Goal: Task Accomplishment & Management: Complete application form

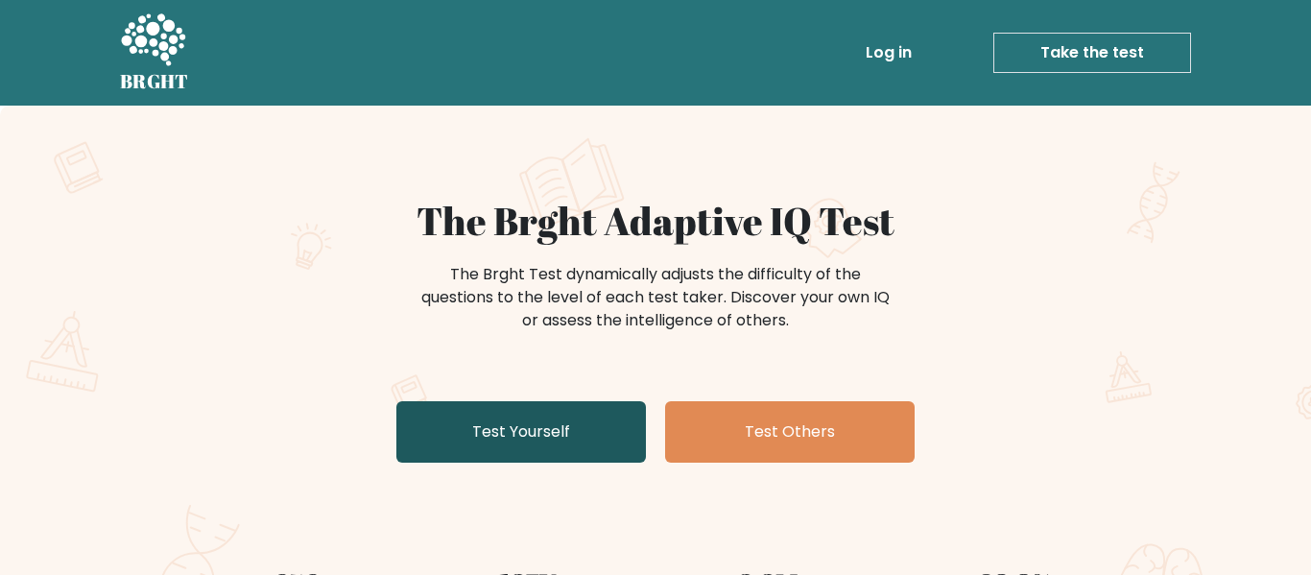
click at [578, 439] on link "Test Yourself" at bounding box center [521, 431] width 250 height 61
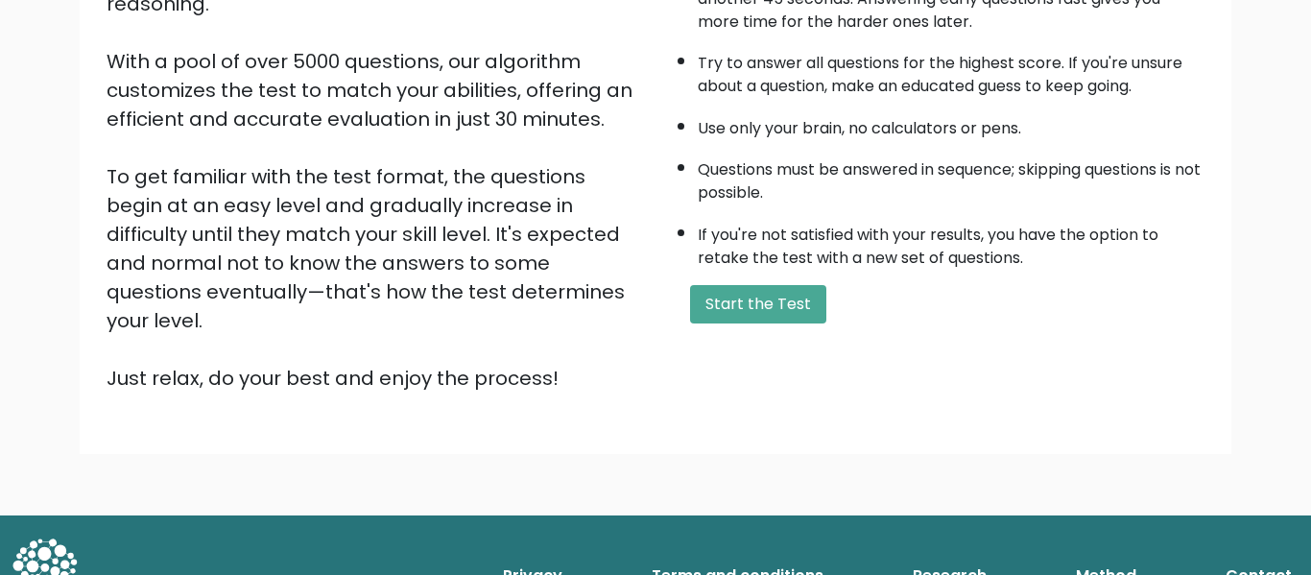
scroll to position [302, 0]
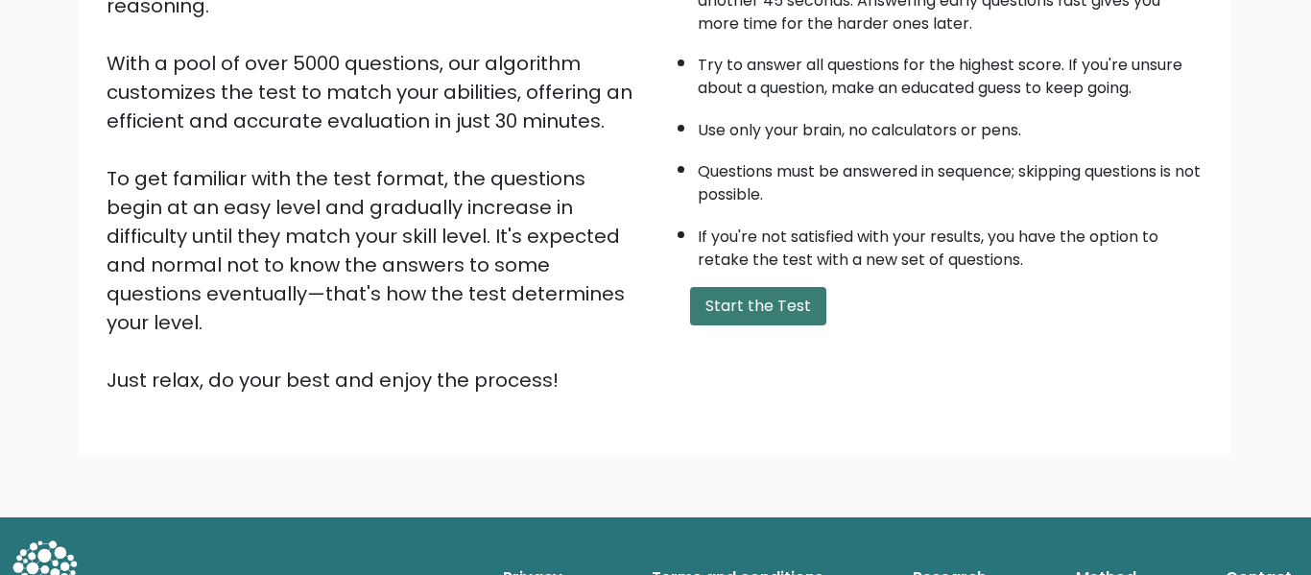
click at [805, 312] on button "Start the Test" at bounding box center [758, 306] width 136 height 38
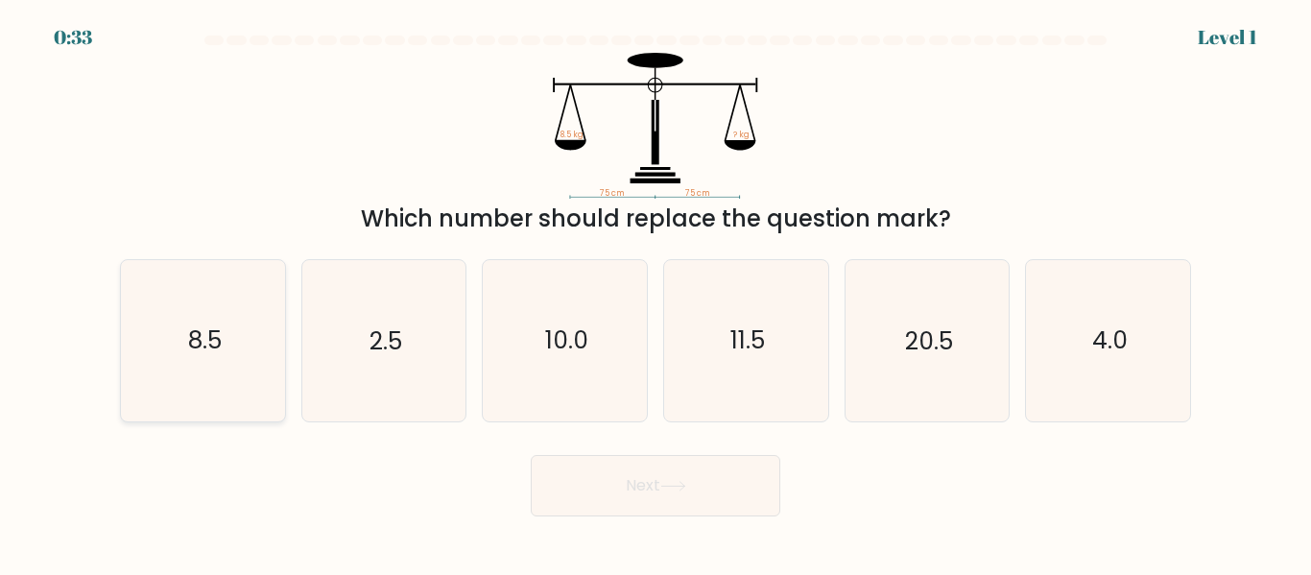
click at [215, 361] on icon "8.5" at bounding box center [203, 340] width 160 height 160
click at [656, 293] on input "a. 8.5" at bounding box center [656, 290] width 1 height 5
radio input "true"
click at [568, 486] on button "Next" at bounding box center [656, 485] width 250 height 61
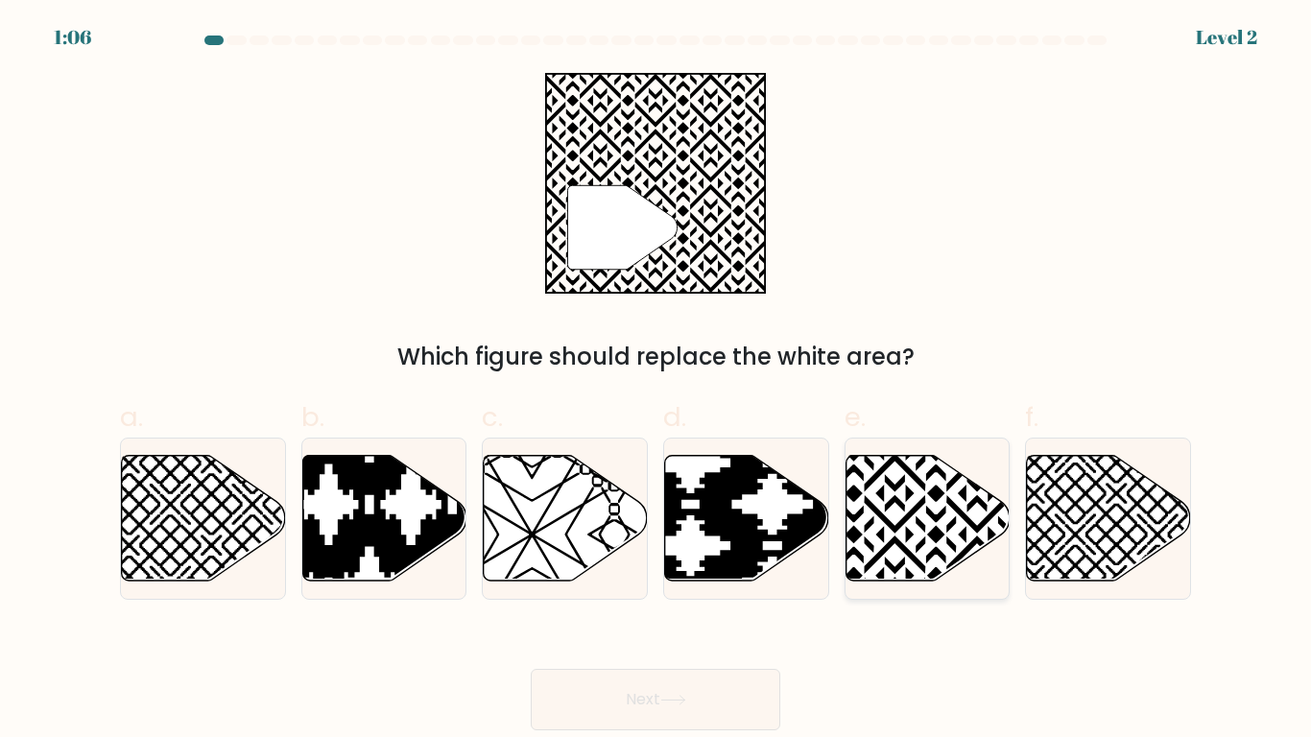
click at [937, 563] on icon at bounding box center [928, 518] width 164 height 126
click at [656, 381] on input "e." at bounding box center [656, 375] width 1 height 12
radio input "true"
click at [585, 574] on button "Next" at bounding box center [656, 699] width 250 height 61
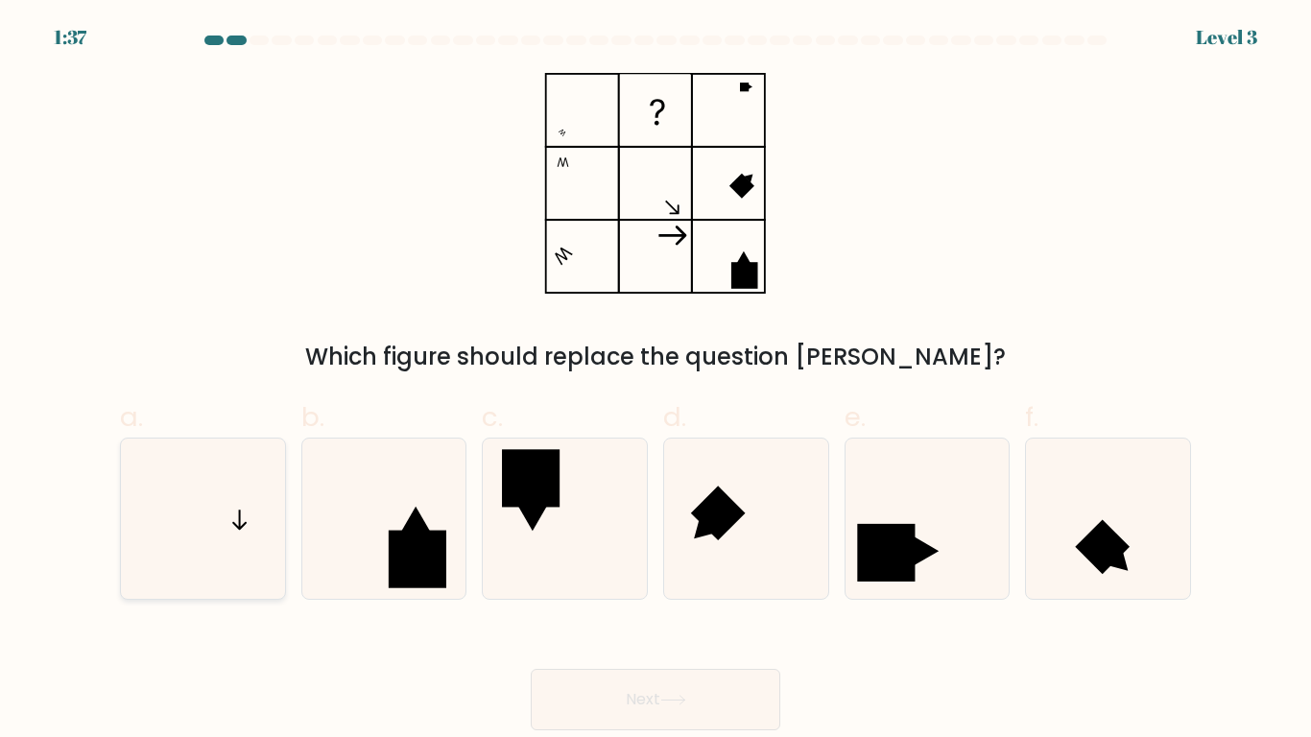
click at [170, 540] on icon at bounding box center [203, 519] width 160 height 160
click at [656, 381] on input "a." at bounding box center [656, 375] width 1 height 12
radio input "true"
click at [531, 574] on button "Next" at bounding box center [656, 699] width 250 height 61
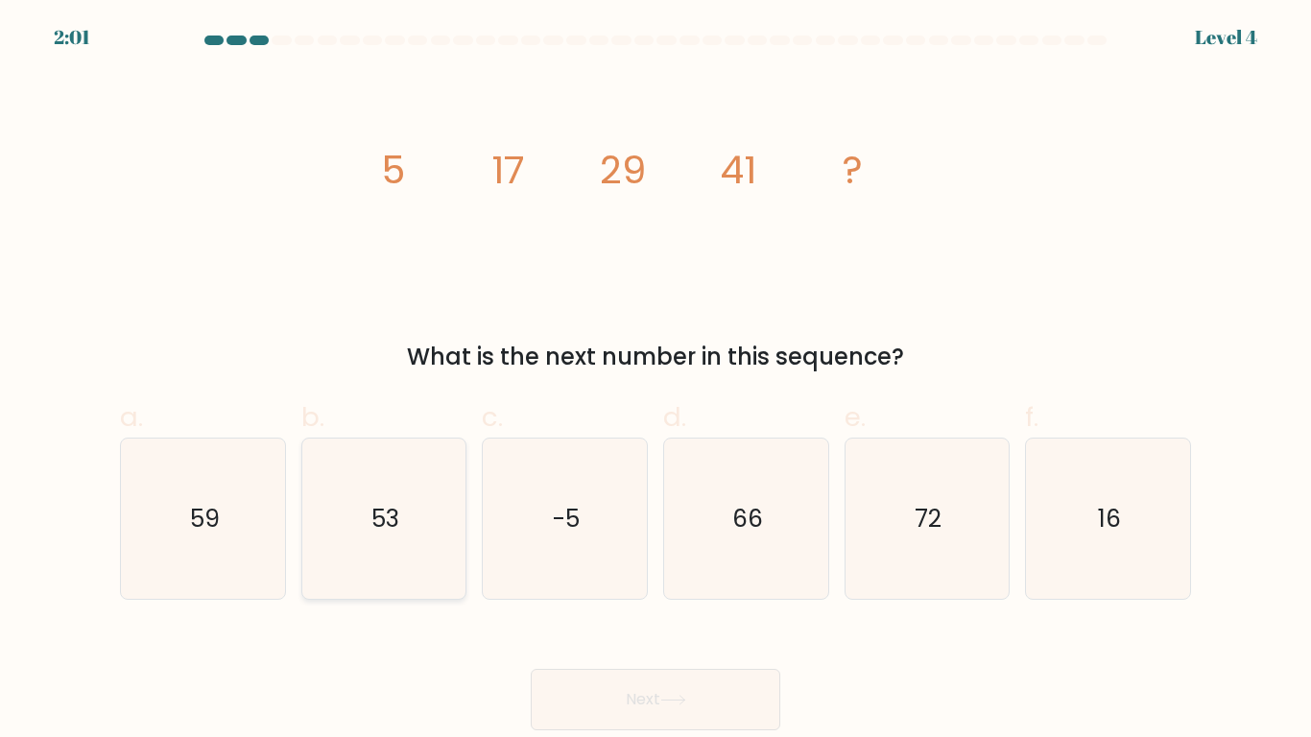
click at [393, 537] on icon "53" at bounding box center [383, 519] width 160 height 160
click at [656, 381] on input "b. 53" at bounding box center [656, 375] width 1 height 12
radio input "true"
click at [531, 574] on button "Next" at bounding box center [656, 699] width 250 height 61
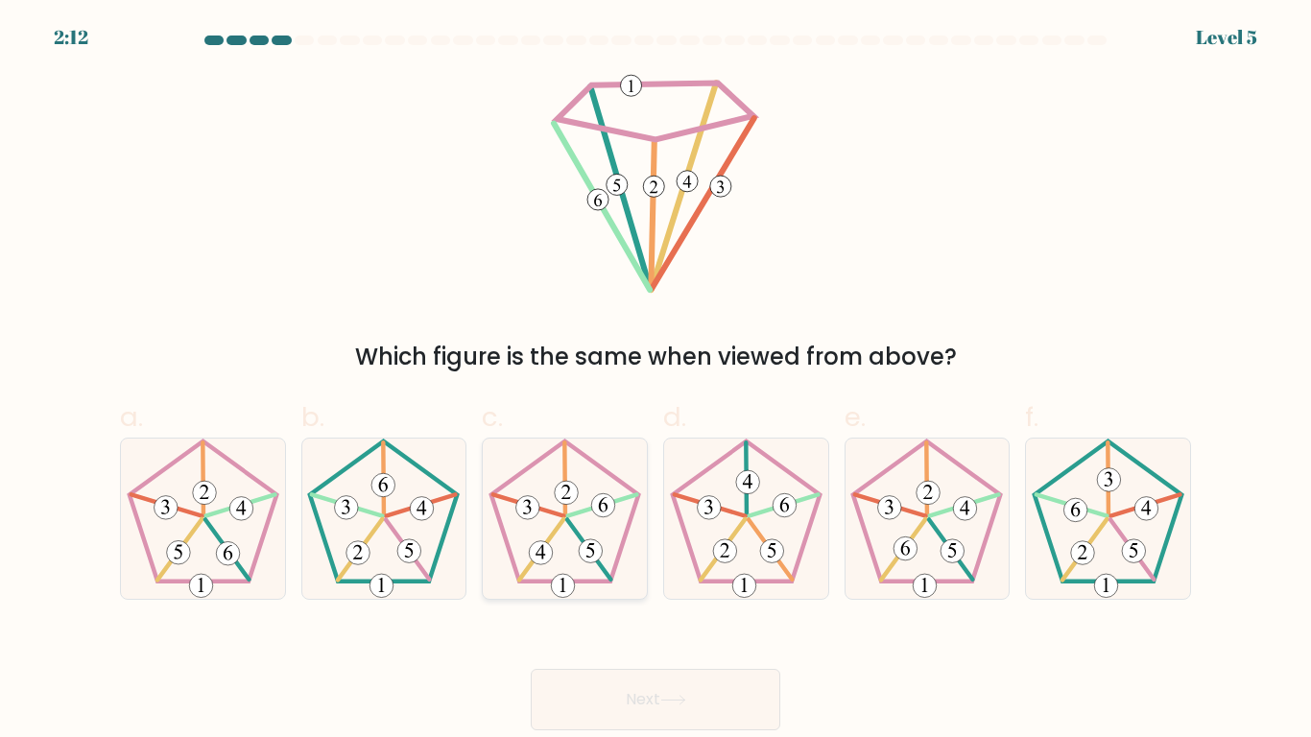
click at [506, 526] on icon at bounding box center [565, 519] width 160 height 160
click at [656, 381] on input "c." at bounding box center [656, 375] width 1 height 12
radio input "true"
click at [531, 574] on button "Next" at bounding box center [656, 699] width 250 height 61
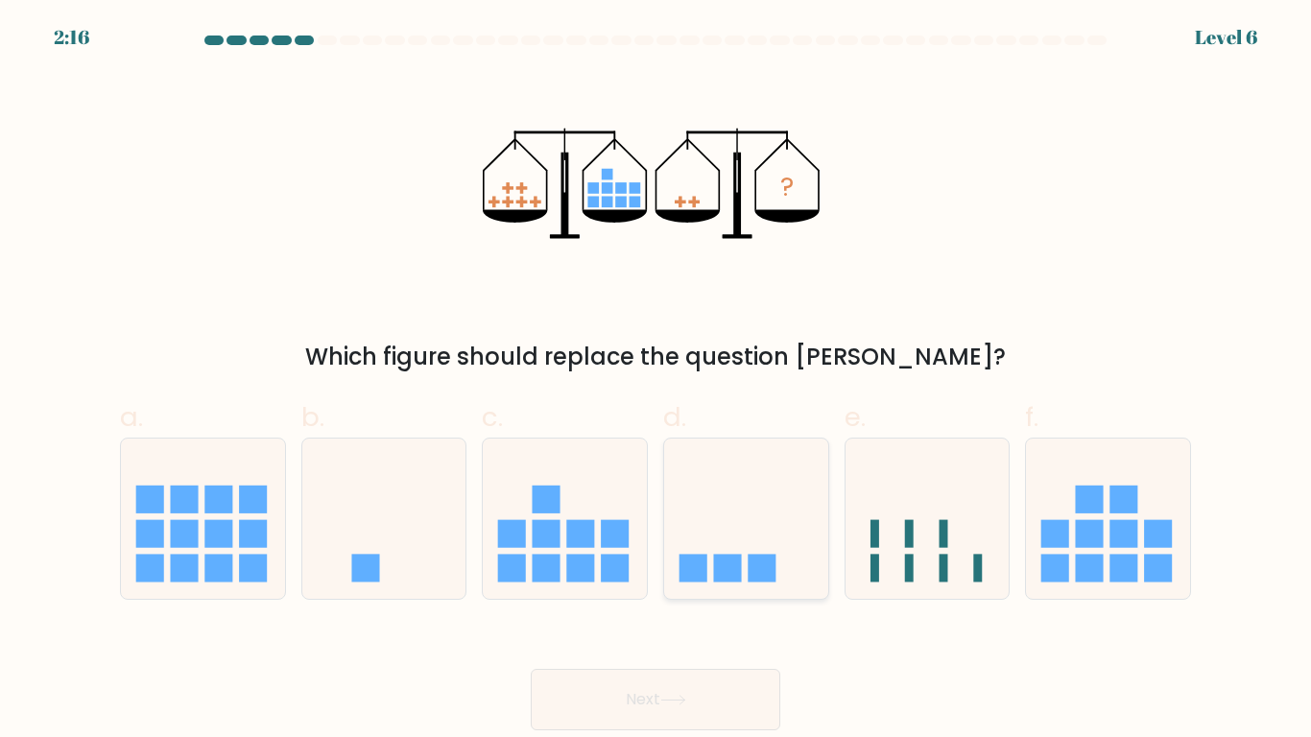
click at [707, 542] on icon at bounding box center [746, 518] width 164 height 135
click at [656, 381] on input "d." at bounding box center [656, 375] width 1 height 12
radio input "true"
click at [531, 574] on button "Next" at bounding box center [656, 699] width 250 height 61
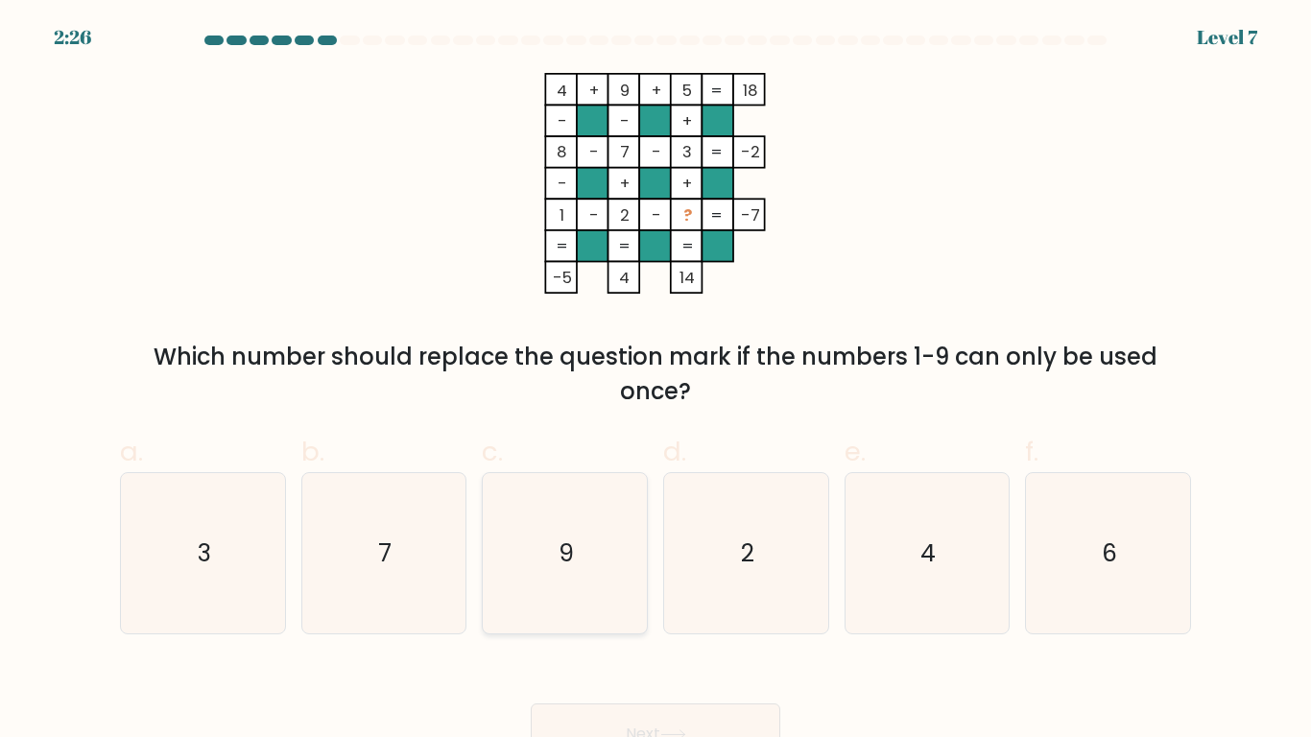
click at [577, 518] on icon "9" at bounding box center [565, 553] width 160 height 160
click at [656, 381] on input "c. 9" at bounding box center [656, 375] width 1 height 12
radio input "true"
click at [934, 568] on text "4" at bounding box center [928, 554] width 15 height 34
click at [656, 381] on input "e. 4" at bounding box center [656, 375] width 1 height 12
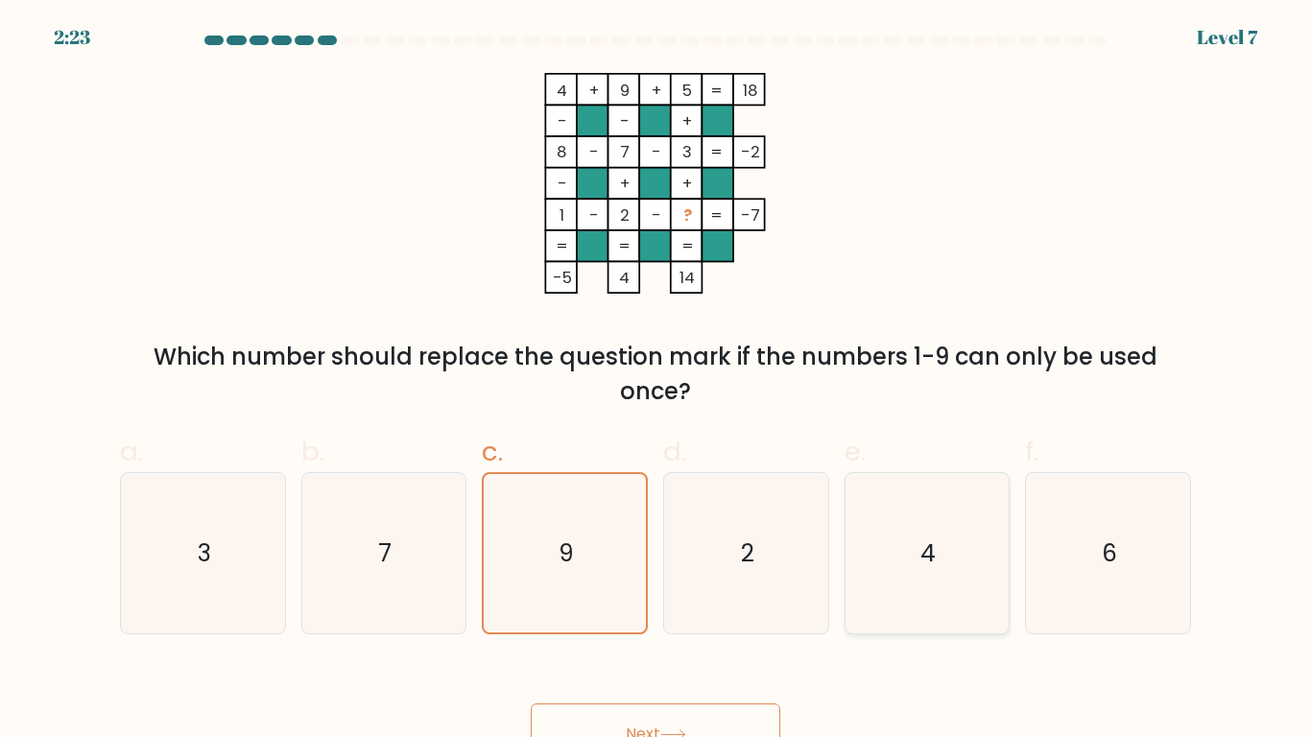
radio input "true"
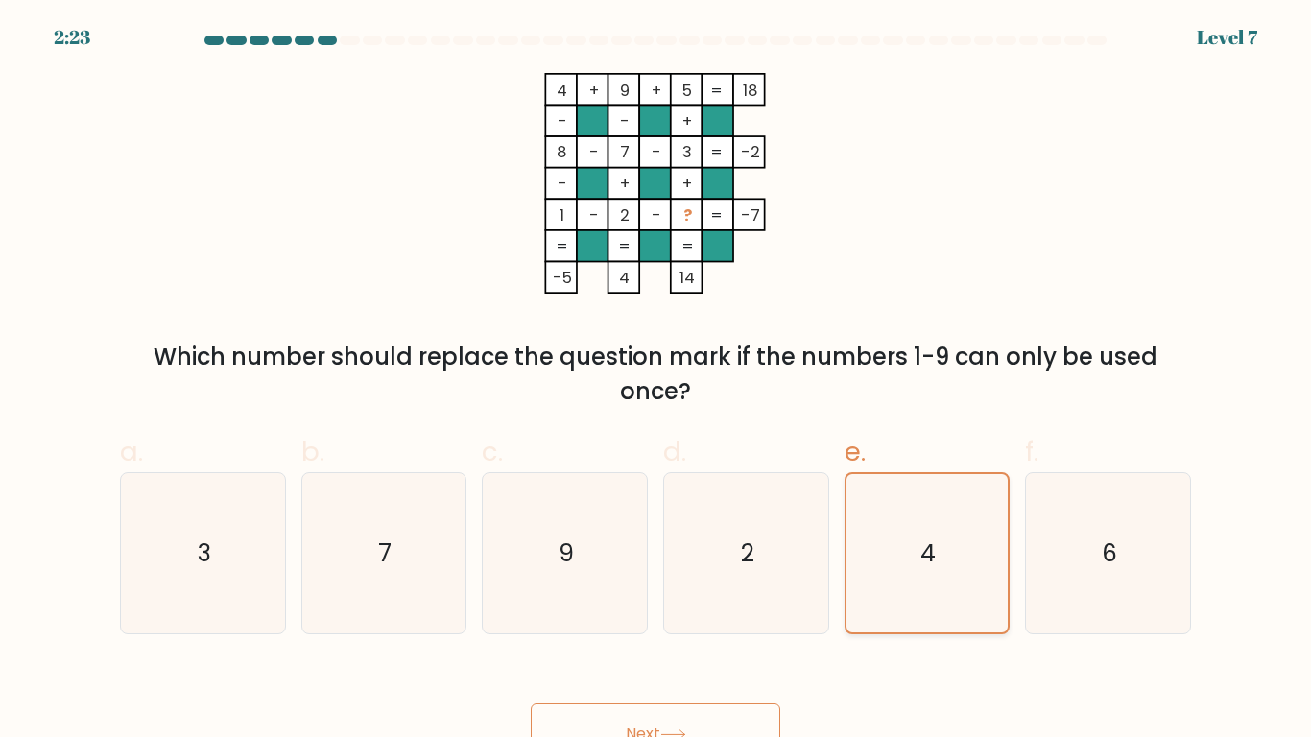
click at [531, 574] on button "Next" at bounding box center [656, 734] width 250 height 61
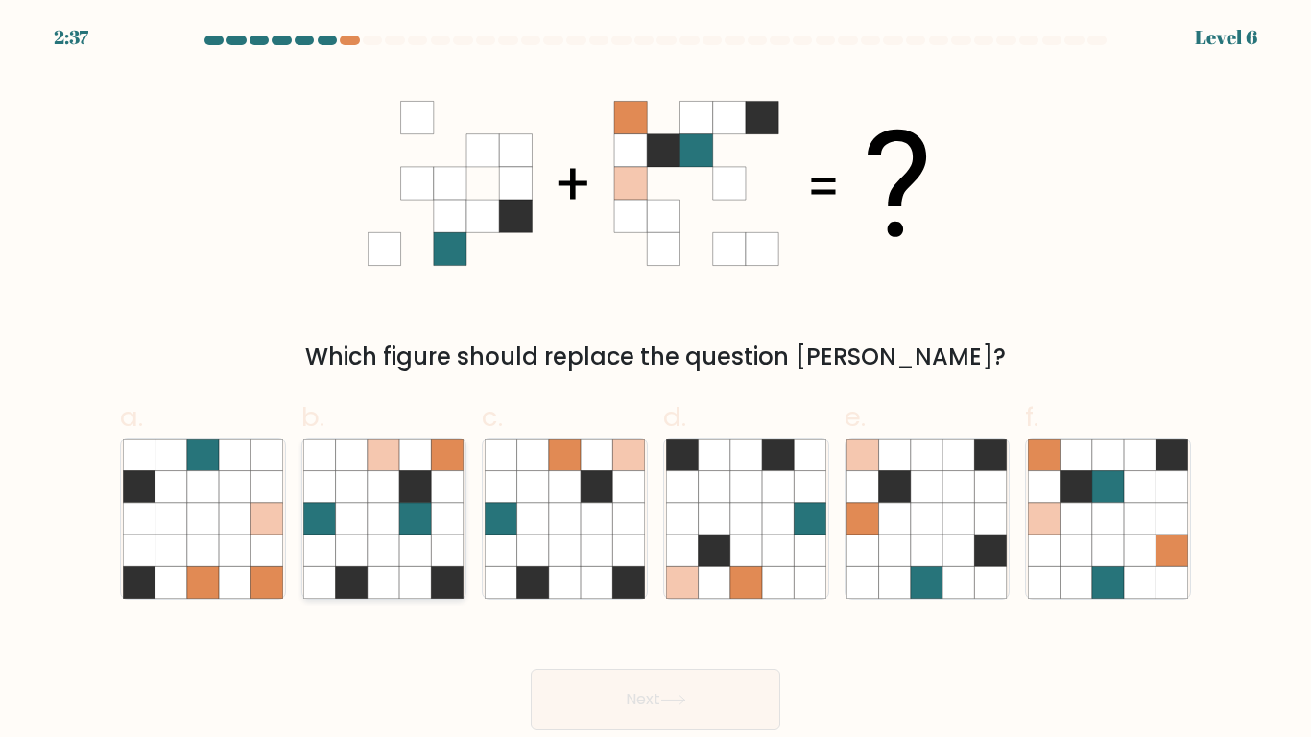
click at [343, 541] on icon at bounding box center [352, 551] width 32 height 32
click at [656, 381] on input "b." at bounding box center [656, 375] width 1 height 12
radio input "true"
click at [531, 574] on button "Next" at bounding box center [656, 699] width 250 height 61
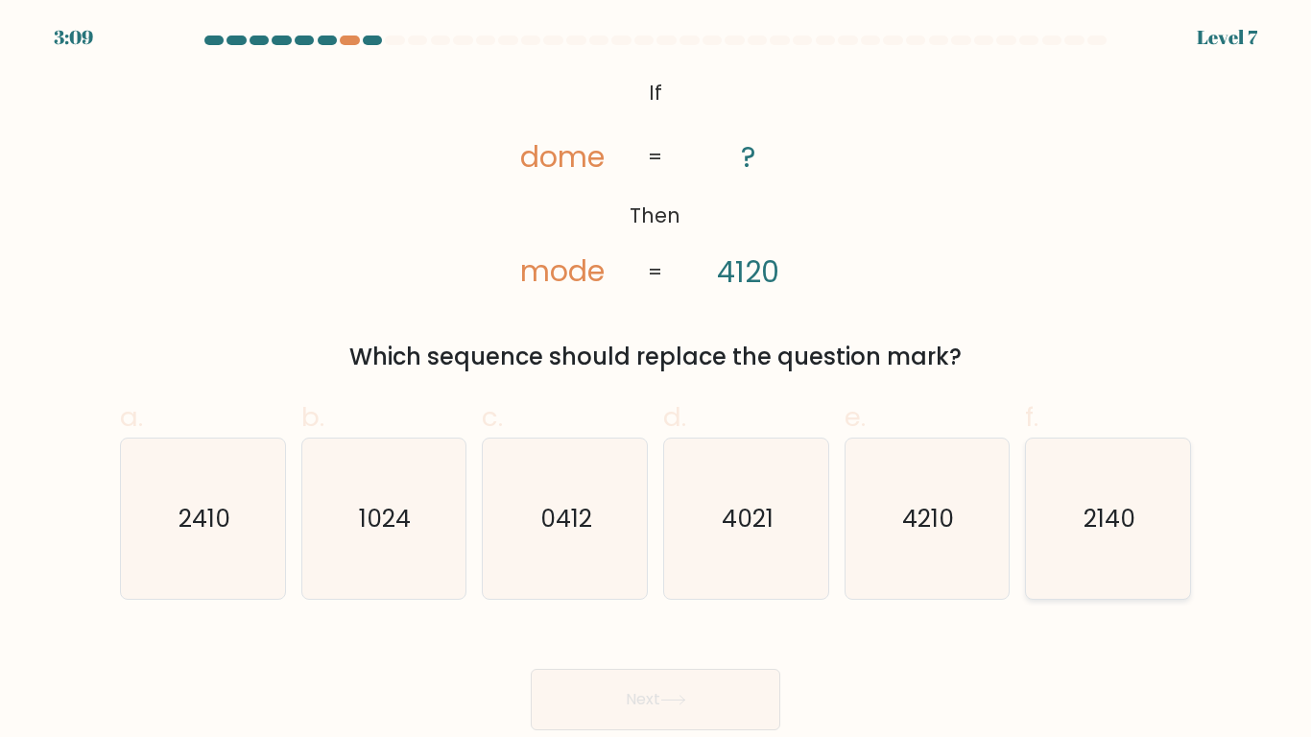
click at [1074, 539] on icon "2140" at bounding box center [1108, 519] width 160 height 160
click at [656, 381] on input "f. 2140" at bounding box center [656, 375] width 1 height 12
radio input "true"
click at [531, 574] on button "Next" at bounding box center [656, 699] width 250 height 61
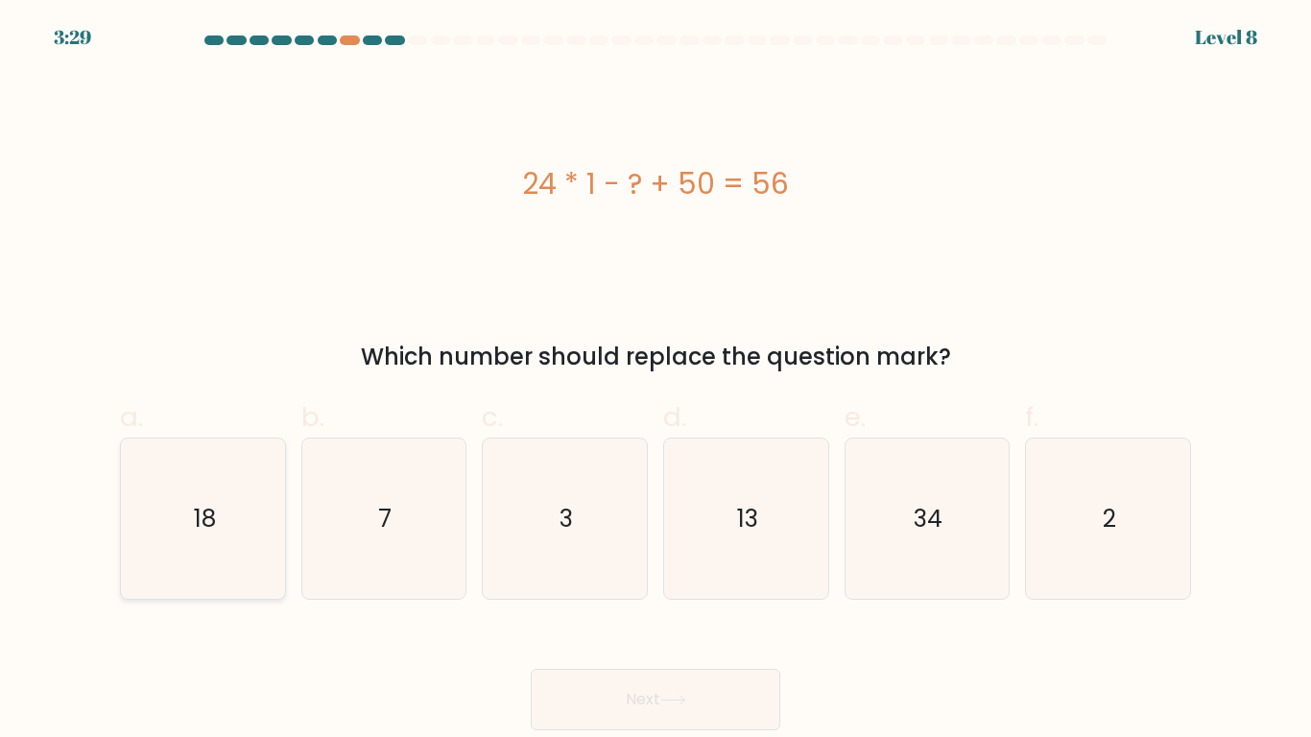
click at [187, 542] on icon "18" at bounding box center [203, 519] width 160 height 160
click at [656, 381] on input "a. 18" at bounding box center [656, 375] width 1 height 12
radio input "true"
click at [531, 574] on button "Next" at bounding box center [656, 699] width 250 height 61
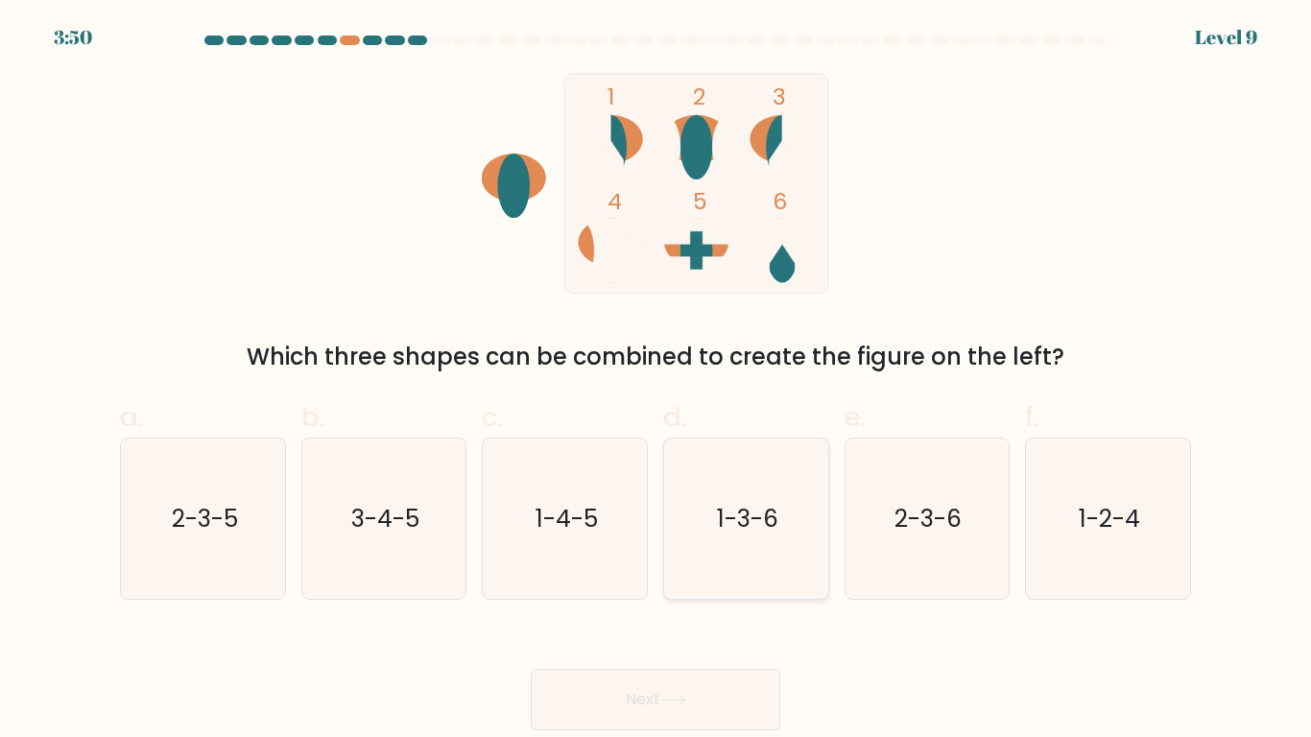
click at [740, 526] on text "1-3-6" at bounding box center [747, 519] width 61 height 34
click at [656, 381] on input "d. 1-3-6" at bounding box center [656, 375] width 1 height 12
radio input "true"
click at [531, 574] on button "Next" at bounding box center [656, 699] width 250 height 61
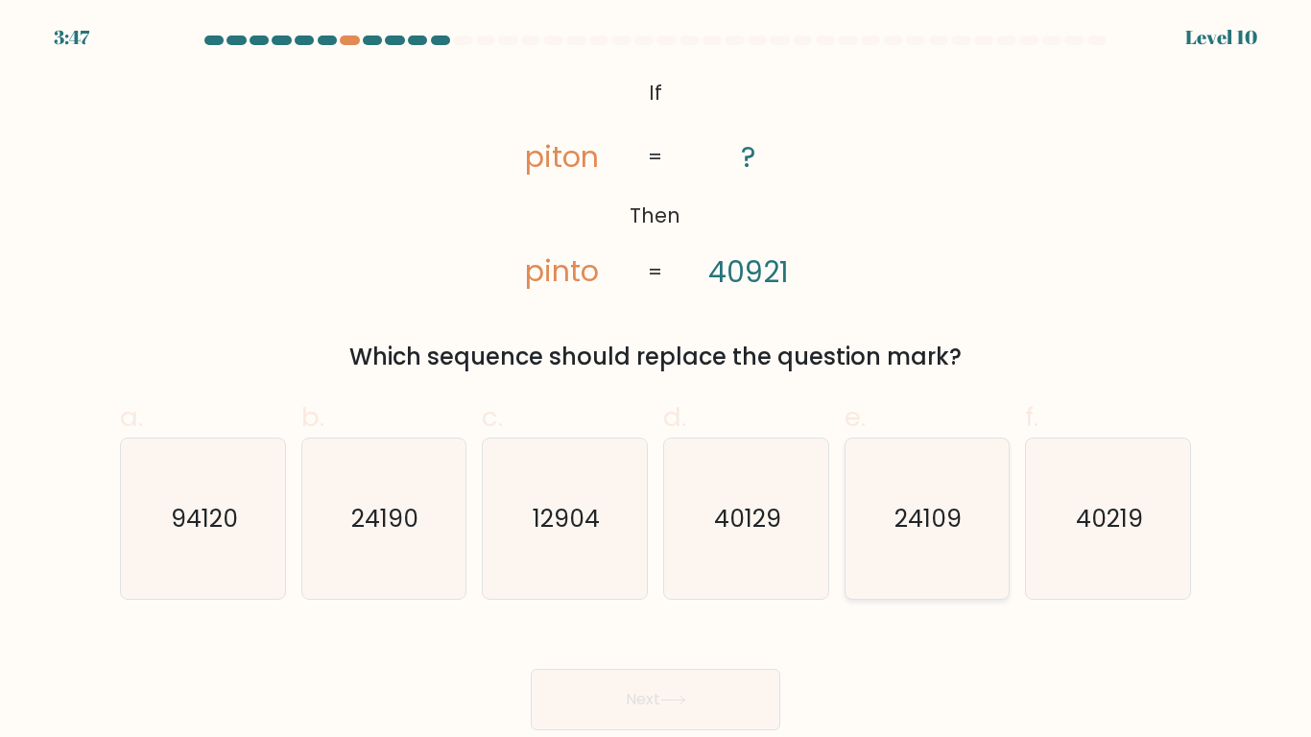
click at [962, 574] on icon "24109" at bounding box center [927, 519] width 160 height 160
click at [656, 381] on input "e. 24109" at bounding box center [656, 375] width 1 height 12
radio input "true"
click at [531, 574] on button "Next" at bounding box center [656, 699] width 250 height 61
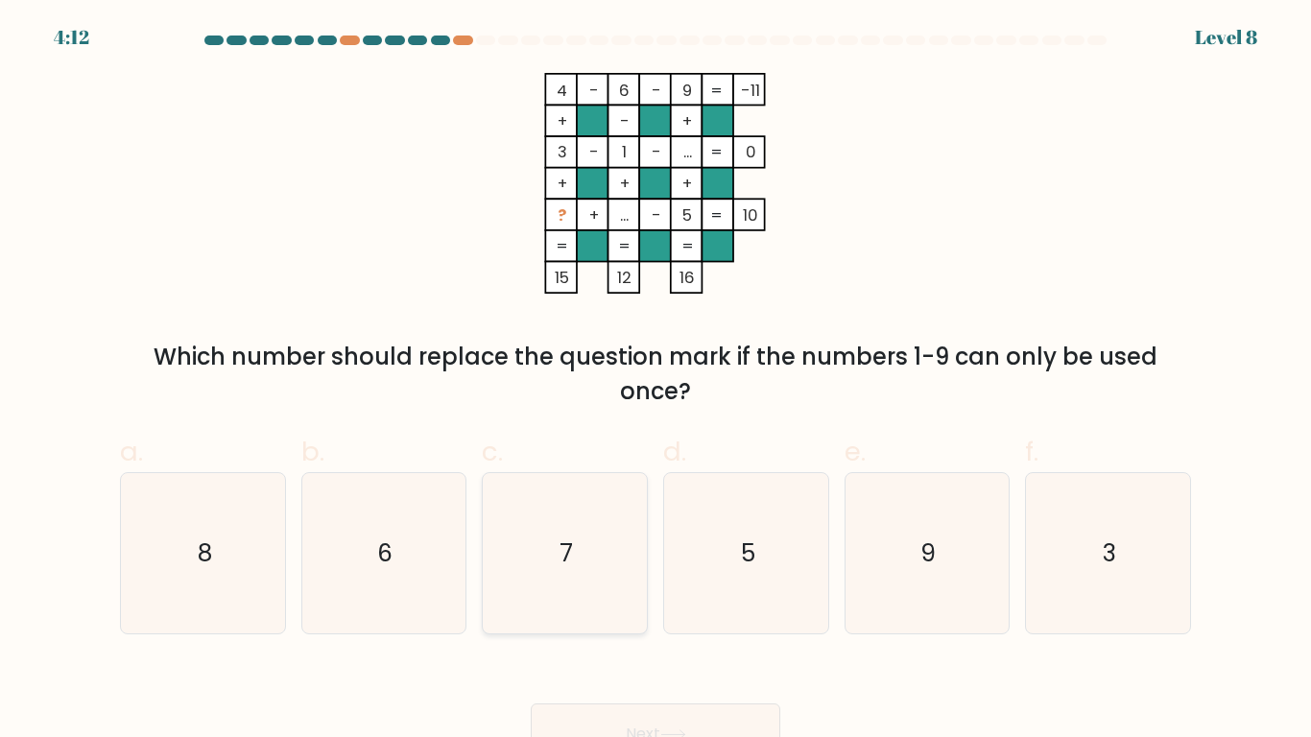
click at [607, 573] on icon "7" at bounding box center [565, 553] width 160 height 160
click at [656, 381] on input "c. 7" at bounding box center [656, 375] width 1 height 12
radio input "true"
click at [531, 574] on button "Next" at bounding box center [656, 734] width 250 height 61
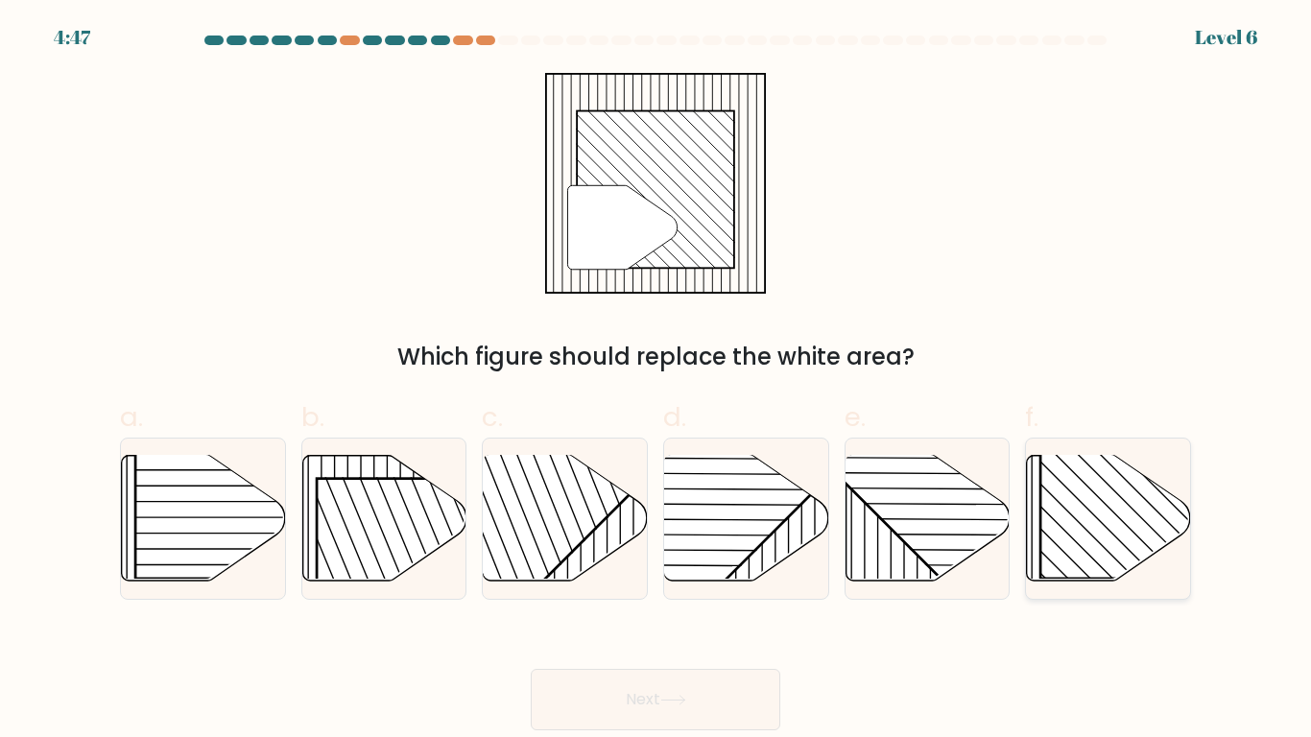
click at [1112, 567] on rect at bounding box center [1157, 461] width 235 height 235
click at [656, 381] on input "f." at bounding box center [656, 375] width 1 height 12
radio input "true"
click at [531, 574] on button "Next" at bounding box center [656, 699] width 250 height 61
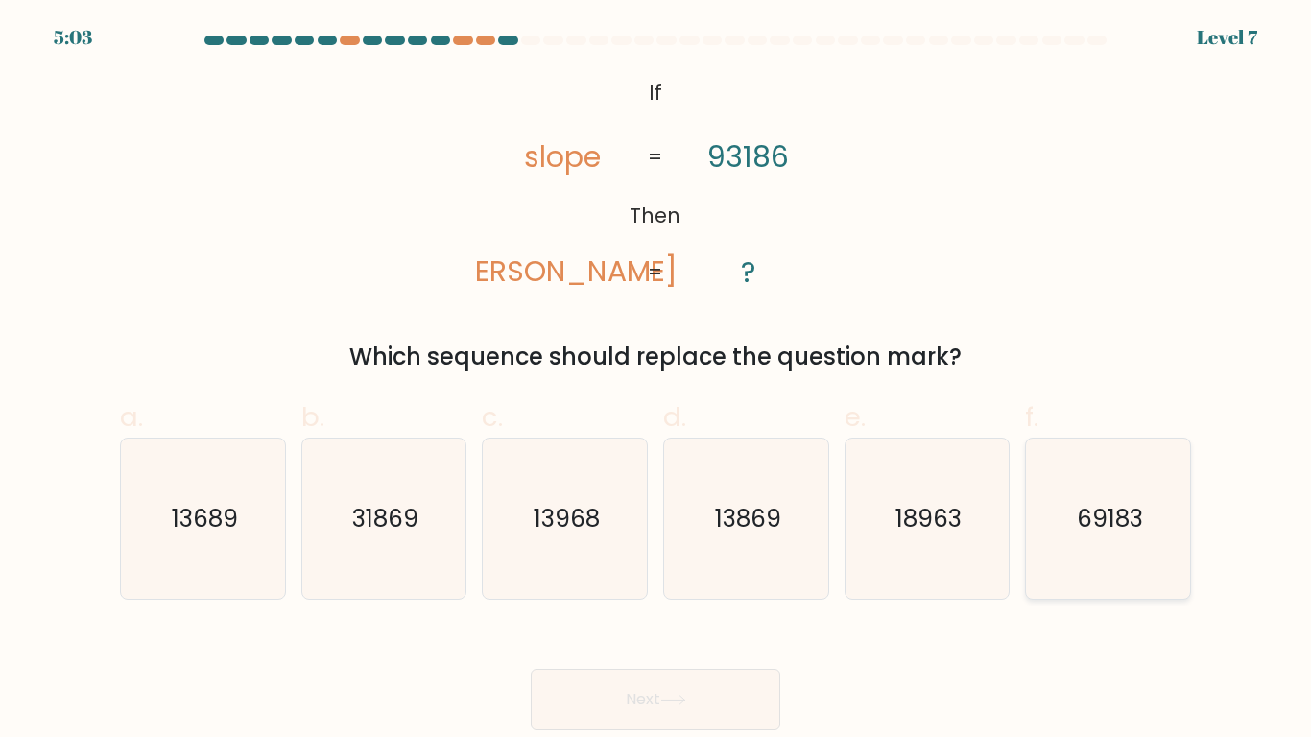
click at [1172, 548] on icon "69183" at bounding box center [1108, 519] width 160 height 160
click at [656, 381] on input "f. 69183" at bounding box center [656, 375] width 1 height 12
radio input "true"
click at [531, 574] on button "Next" at bounding box center [656, 699] width 250 height 61
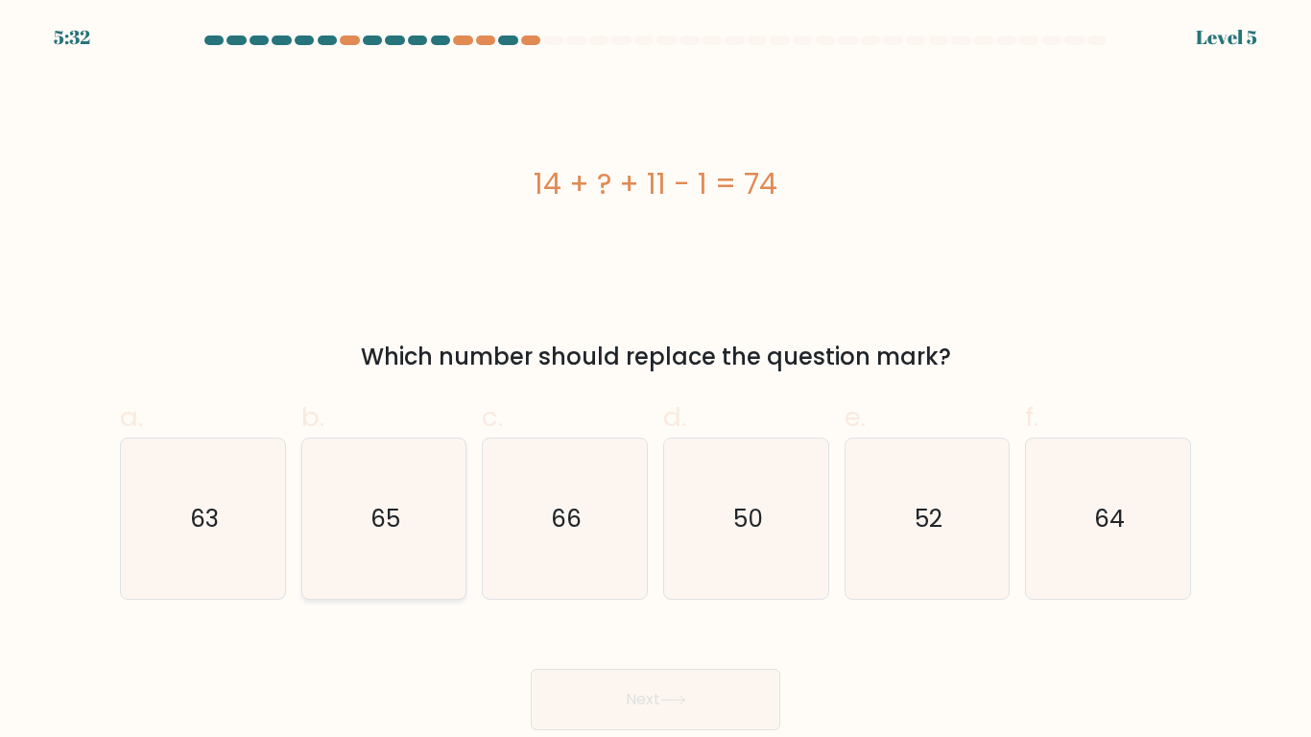
click at [350, 515] on icon "65" at bounding box center [383, 519] width 160 height 160
click at [656, 381] on input "b. 65" at bounding box center [656, 375] width 1 height 12
radio input "true"
click at [531, 574] on button "Next" at bounding box center [656, 699] width 250 height 61
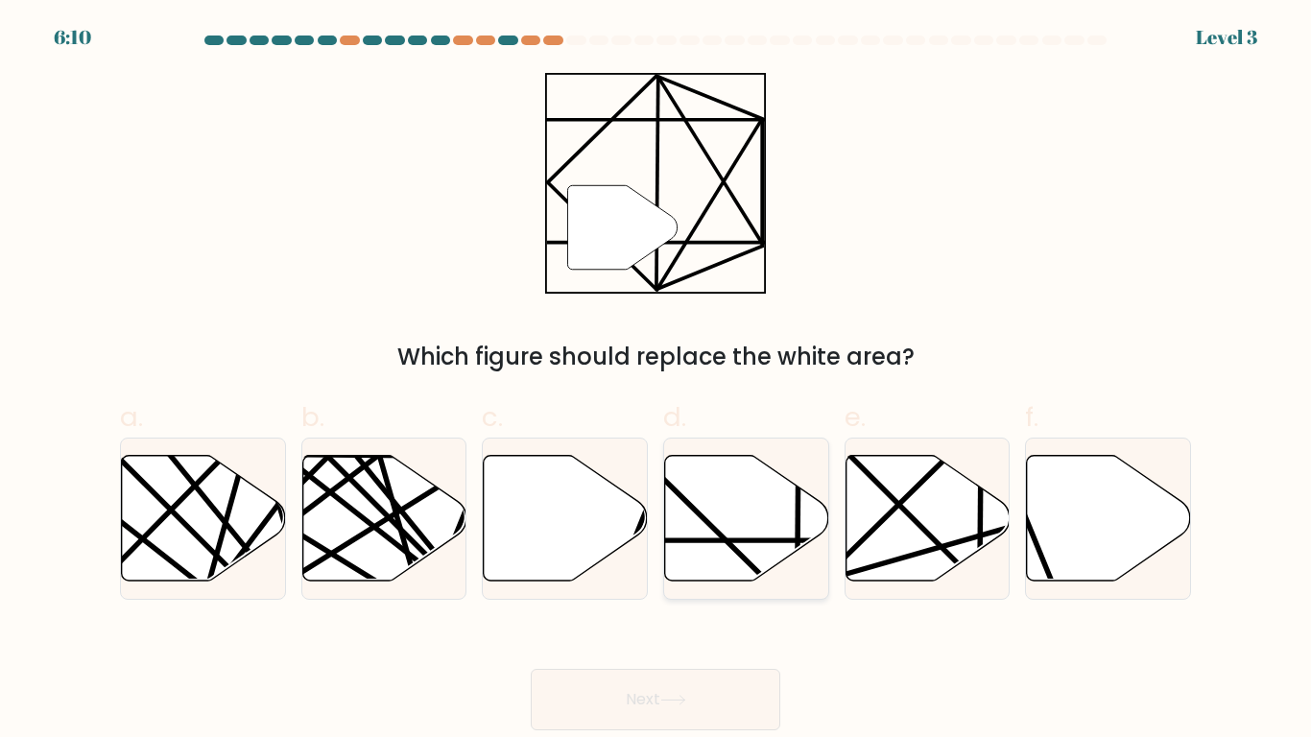
click at [741, 514] on icon at bounding box center [747, 518] width 164 height 126
click at [656, 381] on input "d." at bounding box center [656, 375] width 1 height 12
radio input "true"
click at [531, 574] on button "Next" at bounding box center [656, 699] width 250 height 61
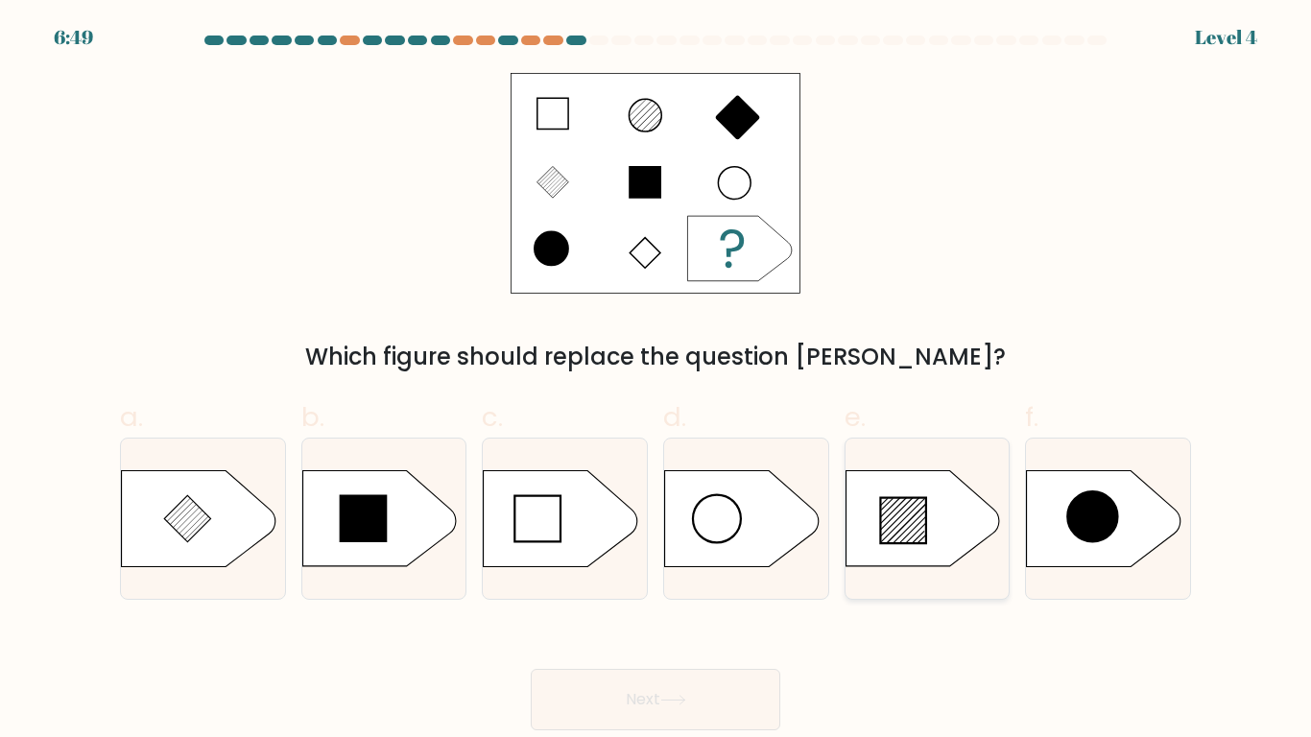
click at [880, 518] on icon at bounding box center [903, 521] width 46 height 46
click at [656, 381] on input "e." at bounding box center [656, 375] width 1 height 12
radio input "true"
click at [531, 574] on button "Next" at bounding box center [656, 699] width 250 height 61
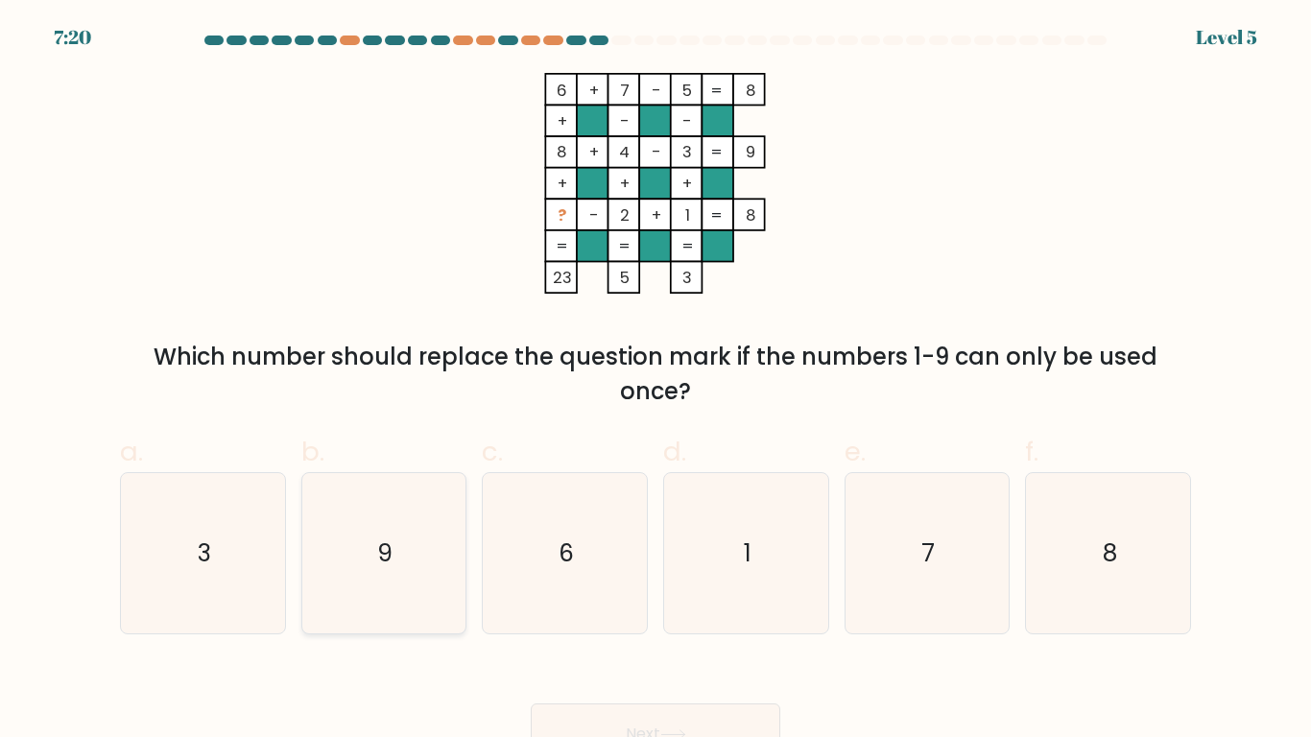
click at [434, 523] on icon "9" at bounding box center [383, 553] width 160 height 160
click at [656, 381] on input "b. 9" at bounding box center [656, 375] width 1 height 12
radio input "true"
click at [531, 574] on button "Next" at bounding box center [656, 734] width 250 height 61
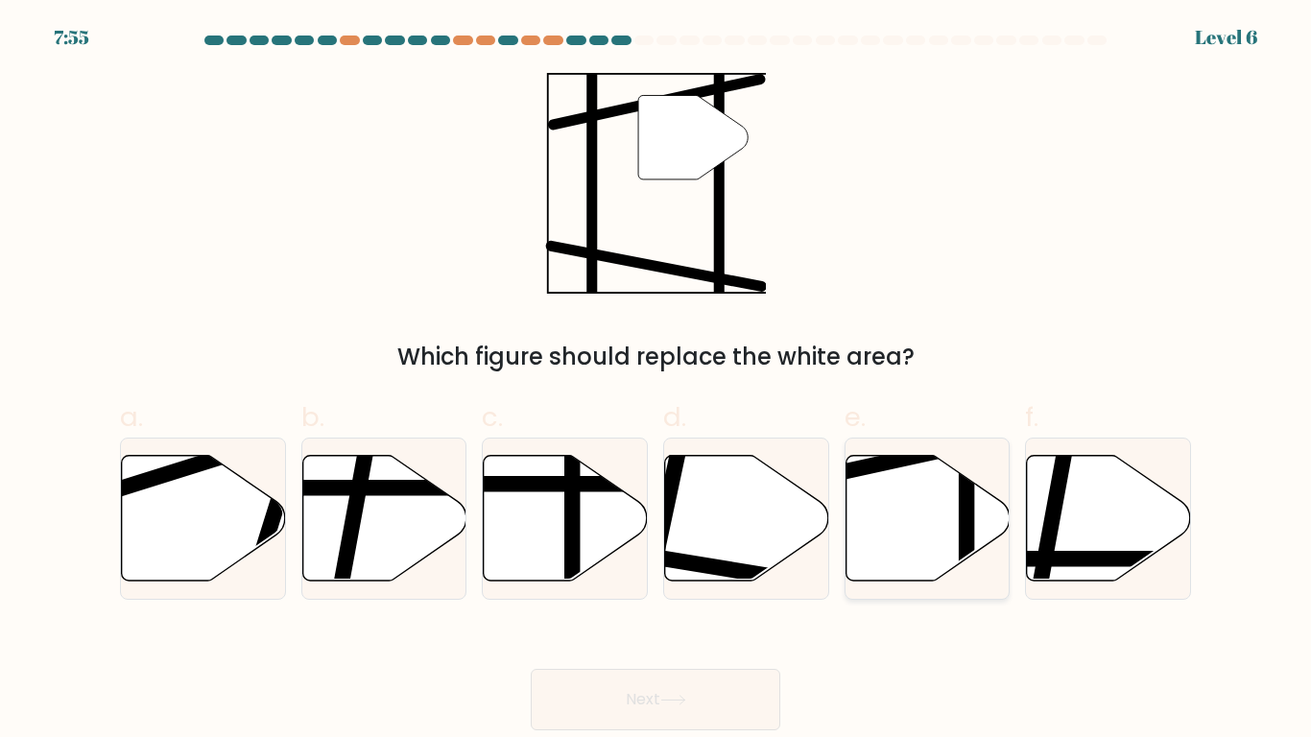
click at [875, 492] on icon at bounding box center [928, 518] width 164 height 126
click at [656, 381] on input "e." at bounding box center [656, 375] width 1 height 12
radio input "true"
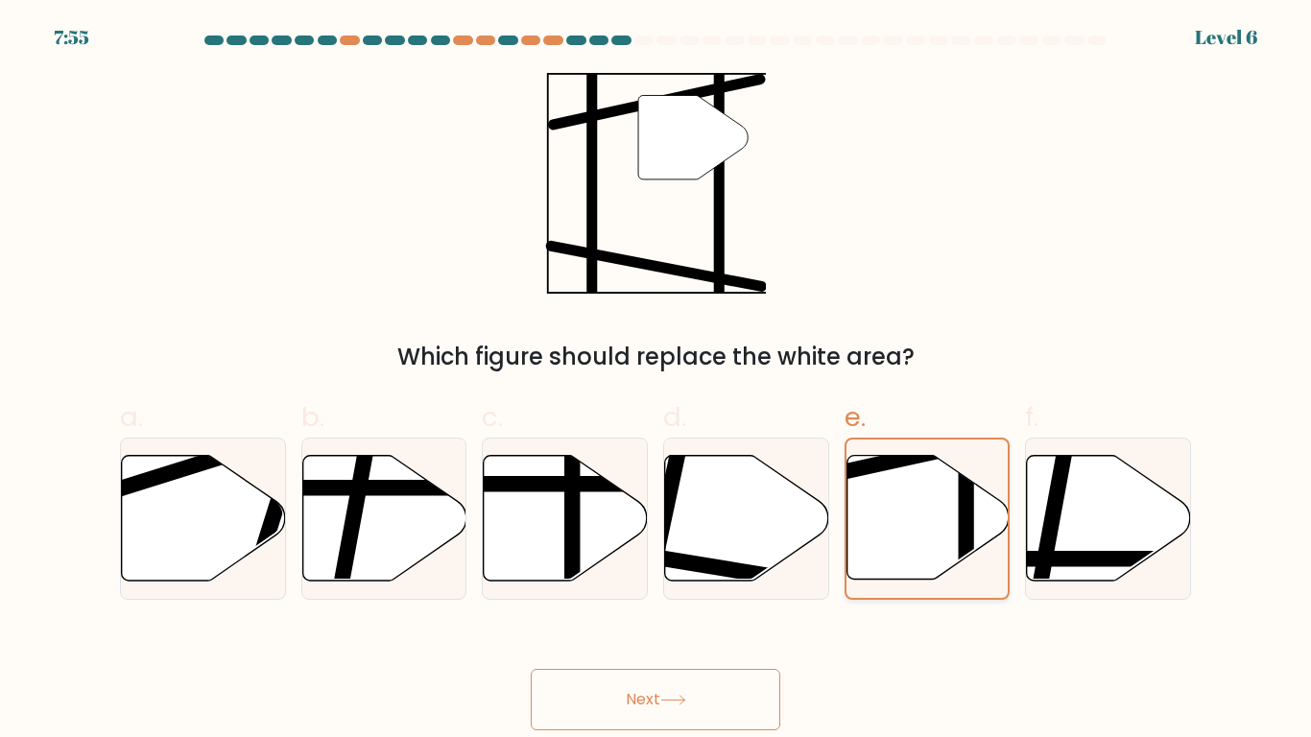
click at [531, 574] on button "Next" at bounding box center [656, 699] width 250 height 61
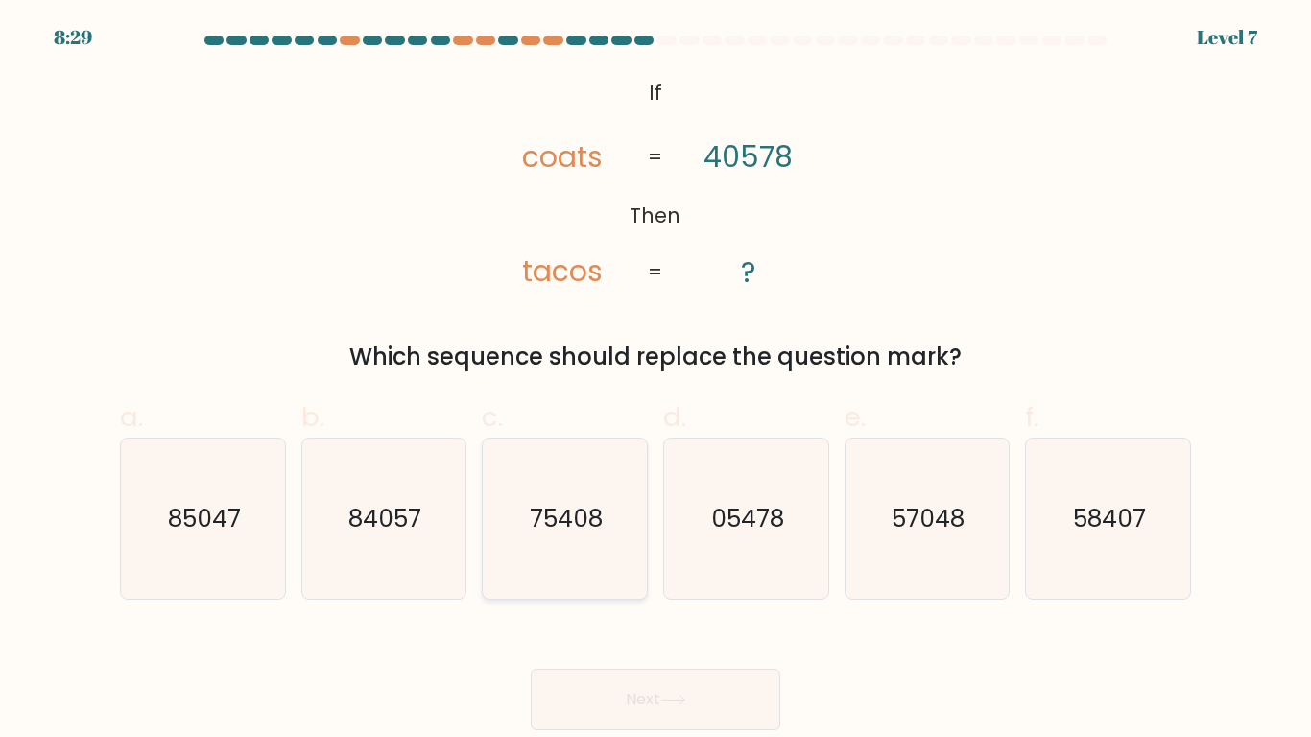
click at [537, 510] on text "75408" at bounding box center [566, 519] width 73 height 34
click at [656, 381] on input "c. 75408" at bounding box center [656, 375] width 1 height 12
radio input "true"
click at [531, 574] on button "Next" at bounding box center [656, 699] width 250 height 61
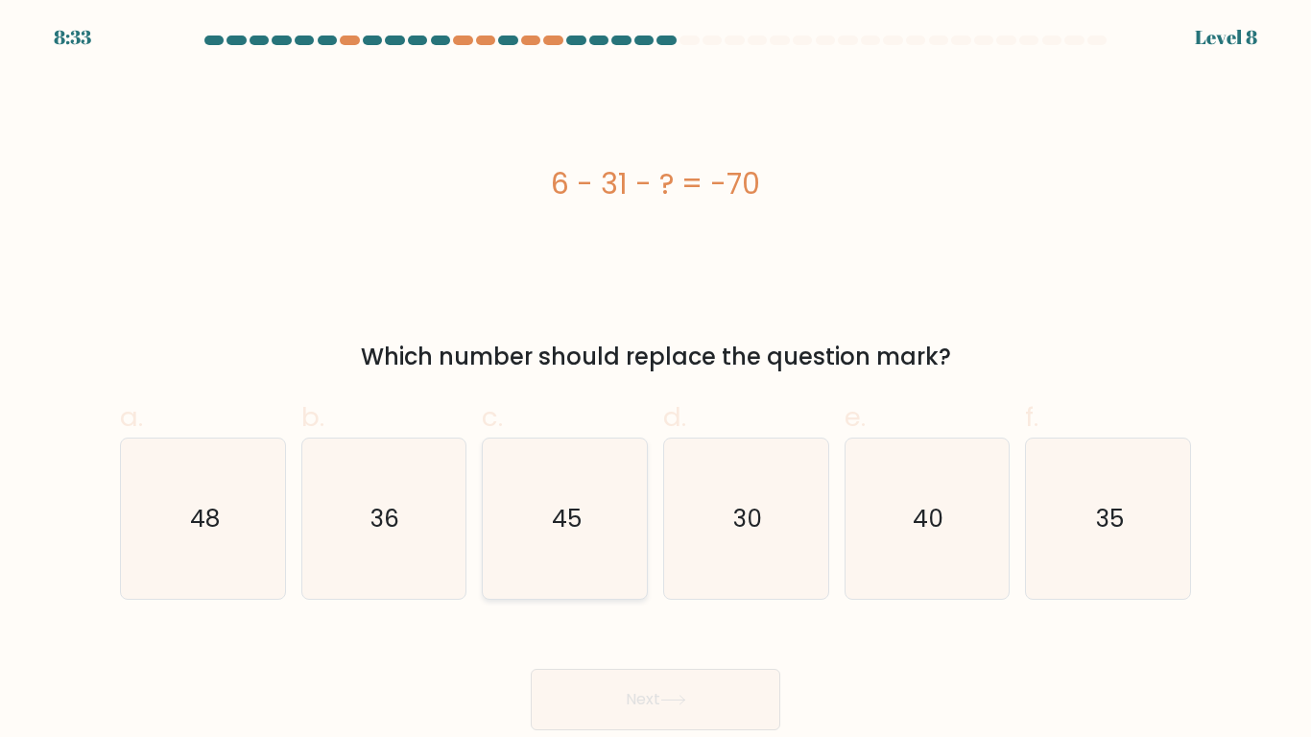
click at [580, 511] on text "45" at bounding box center [567, 519] width 30 height 34
click at [656, 381] on input "c. 45" at bounding box center [656, 375] width 1 height 12
radio input "true"
click at [531, 574] on button "Next" at bounding box center [656, 699] width 250 height 61
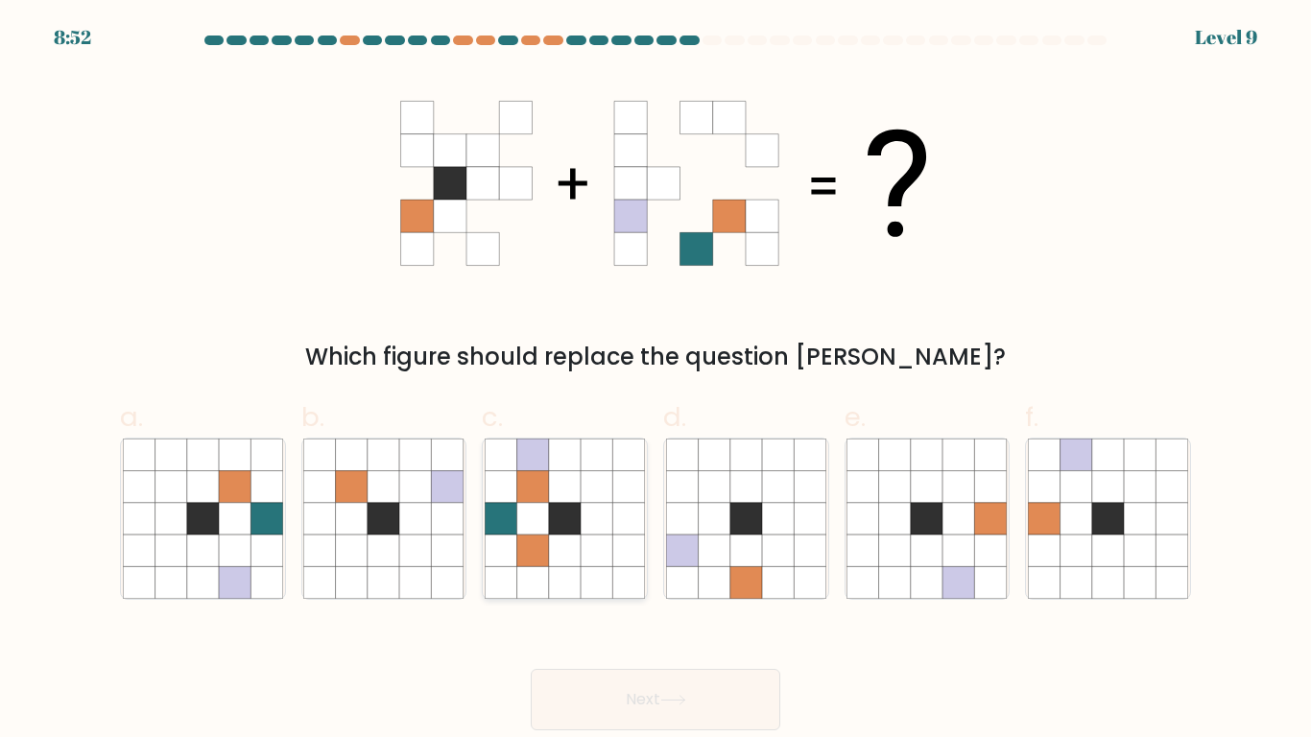
click at [552, 571] on icon at bounding box center [565, 582] width 32 height 32
click at [656, 381] on input "c." at bounding box center [656, 375] width 1 height 12
radio input "true"
click at [531, 574] on button "Next" at bounding box center [656, 699] width 250 height 61
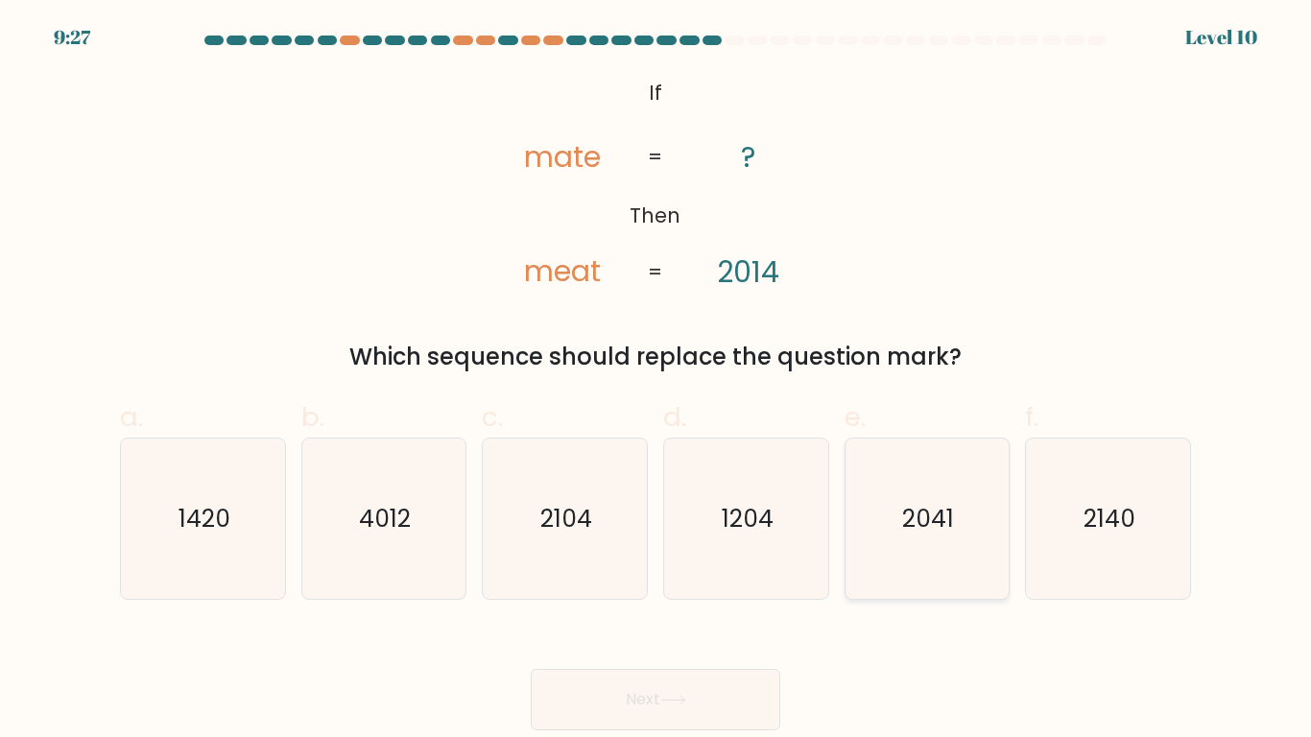
click at [857, 522] on icon "2041" at bounding box center [927, 519] width 160 height 160
click at [656, 381] on input "e. 2041" at bounding box center [656, 375] width 1 height 12
radio input "true"
click at [531, 574] on button "Next" at bounding box center [656, 699] width 250 height 61
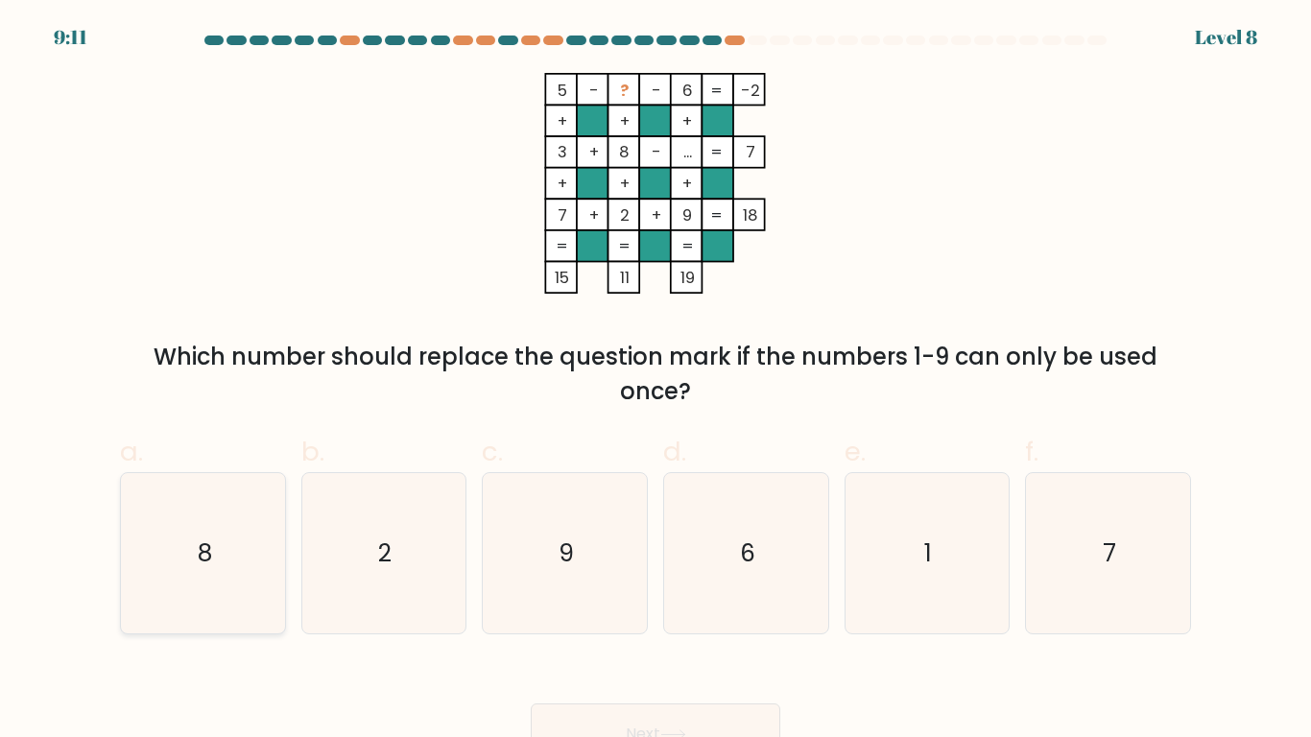
click at [230, 509] on icon "8" at bounding box center [203, 553] width 160 height 160
click at [656, 381] on input "a. 8" at bounding box center [656, 375] width 1 height 12
radio input "true"
click at [531, 574] on button "Next" at bounding box center [656, 734] width 250 height 61
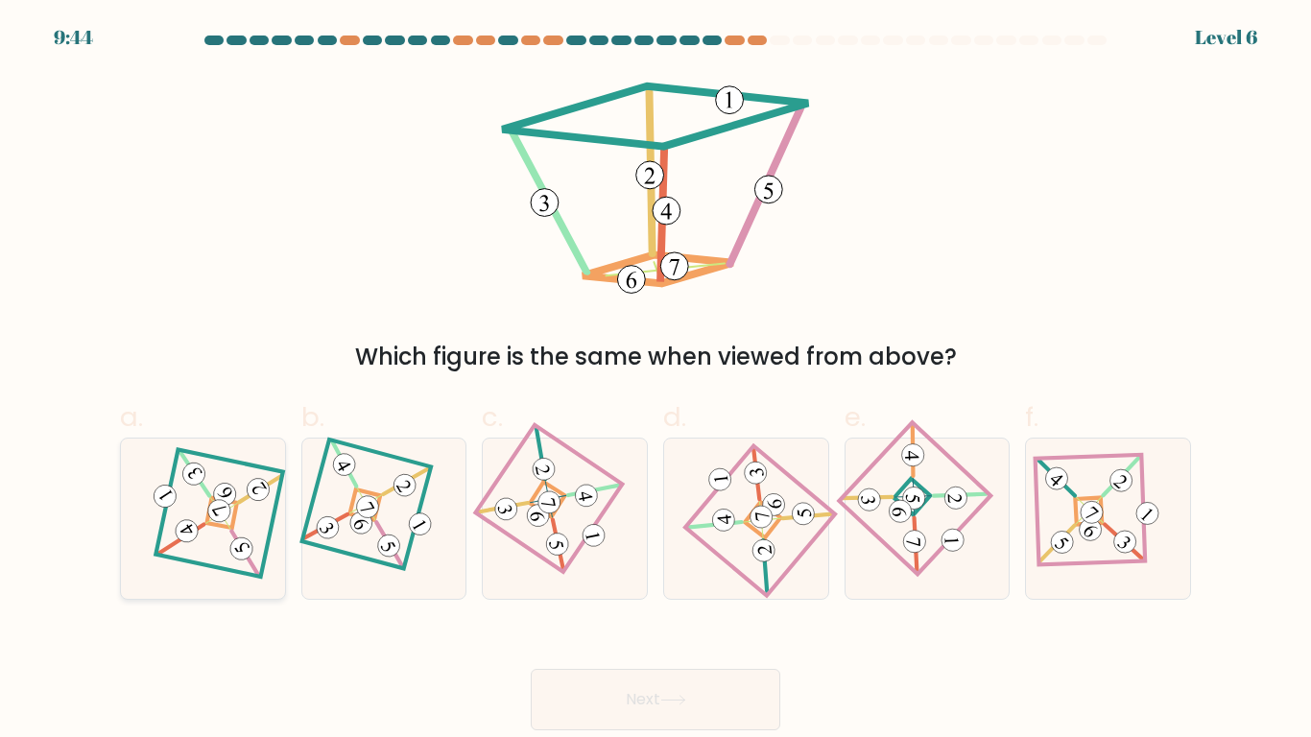
click at [243, 536] on icon at bounding box center [202, 518] width 111 height 129
click at [656, 381] on input "a." at bounding box center [656, 375] width 1 height 12
radio input "true"
click at [531, 574] on button "Next" at bounding box center [656, 699] width 250 height 61
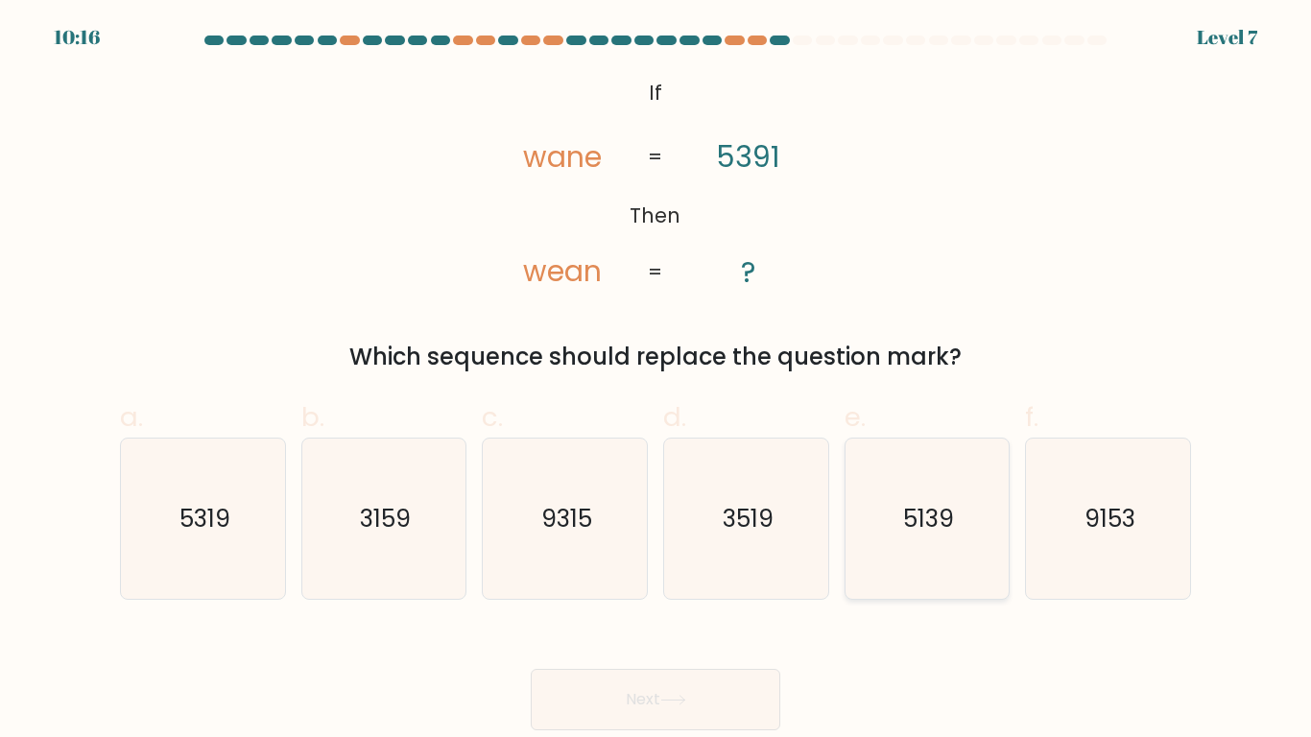
click at [907, 529] on text "5139" at bounding box center [928, 519] width 51 height 34
click at [656, 381] on input "e. 5139" at bounding box center [656, 375] width 1 height 12
radio input "true"
click at [531, 574] on button "Next" at bounding box center [656, 699] width 250 height 61
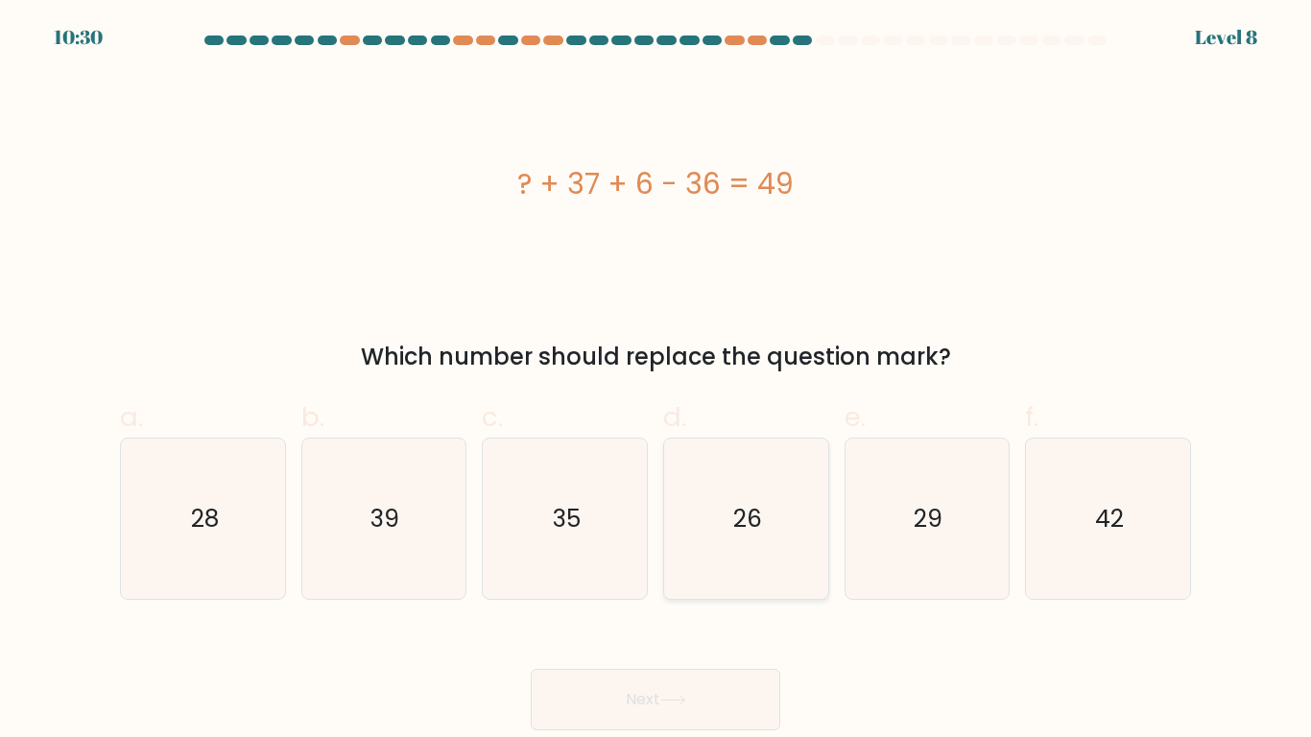
click at [708, 503] on icon "26" at bounding box center [746, 519] width 160 height 160
click at [656, 381] on input "d. 26" at bounding box center [656, 375] width 1 height 12
radio input "true"
click at [531, 574] on button "Next" at bounding box center [656, 699] width 250 height 61
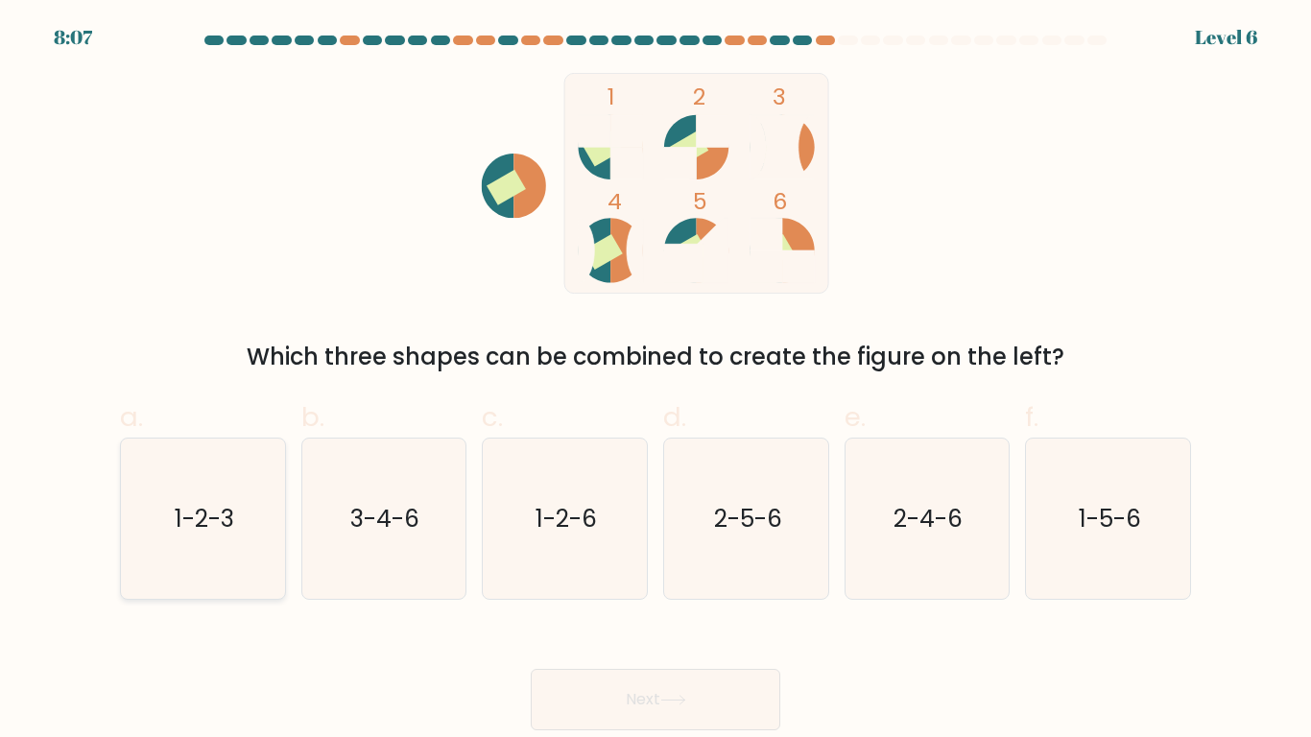
click at [172, 546] on icon "1-2-3" at bounding box center [203, 519] width 160 height 160
click at [656, 381] on input "a. 1-2-3" at bounding box center [656, 375] width 1 height 12
radio input "true"
click at [531, 574] on button "Next" at bounding box center [656, 699] width 250 height 61
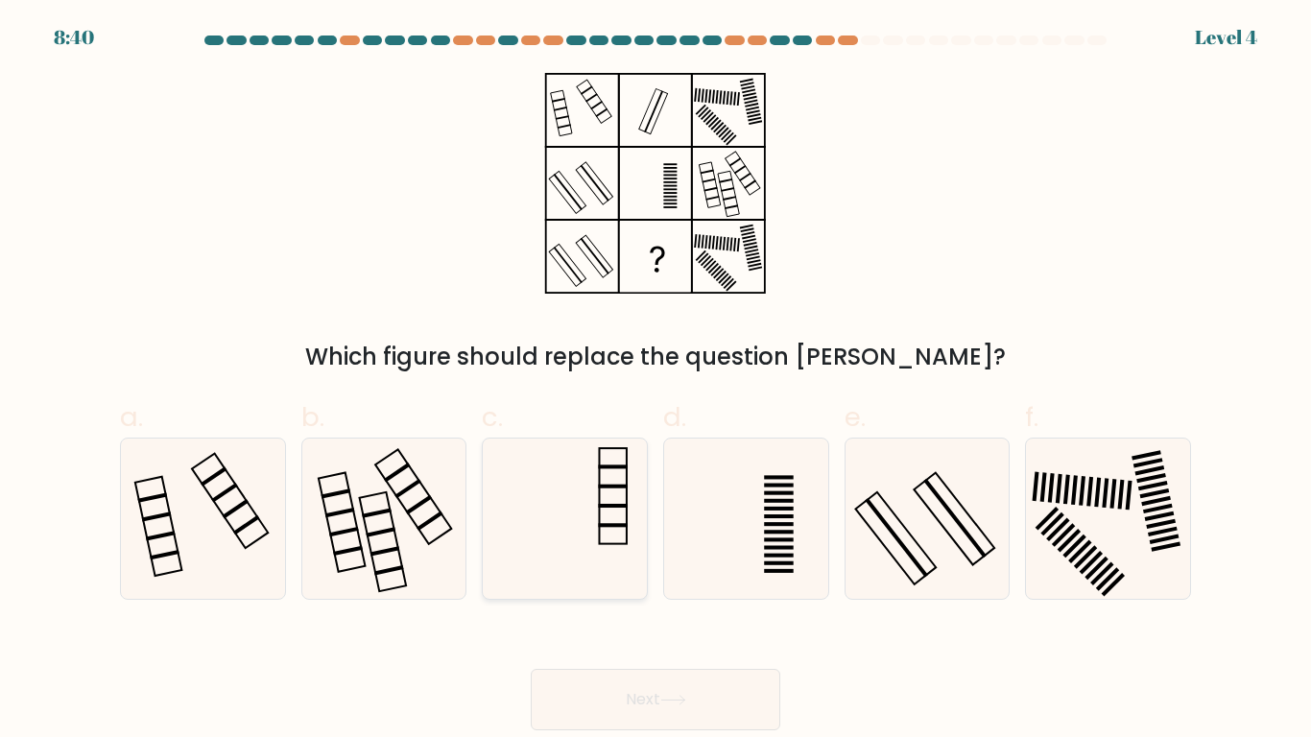
click at [606, 492] on icon at bounding box center [565, 519] width 160 height 160
click at [656, 381] on input "c." at bounding box center [656, 375] width 1 height 12
radio input "true"
click at [531, 574] on button "Next" at bounding box center [656, 699] width 250 height 61
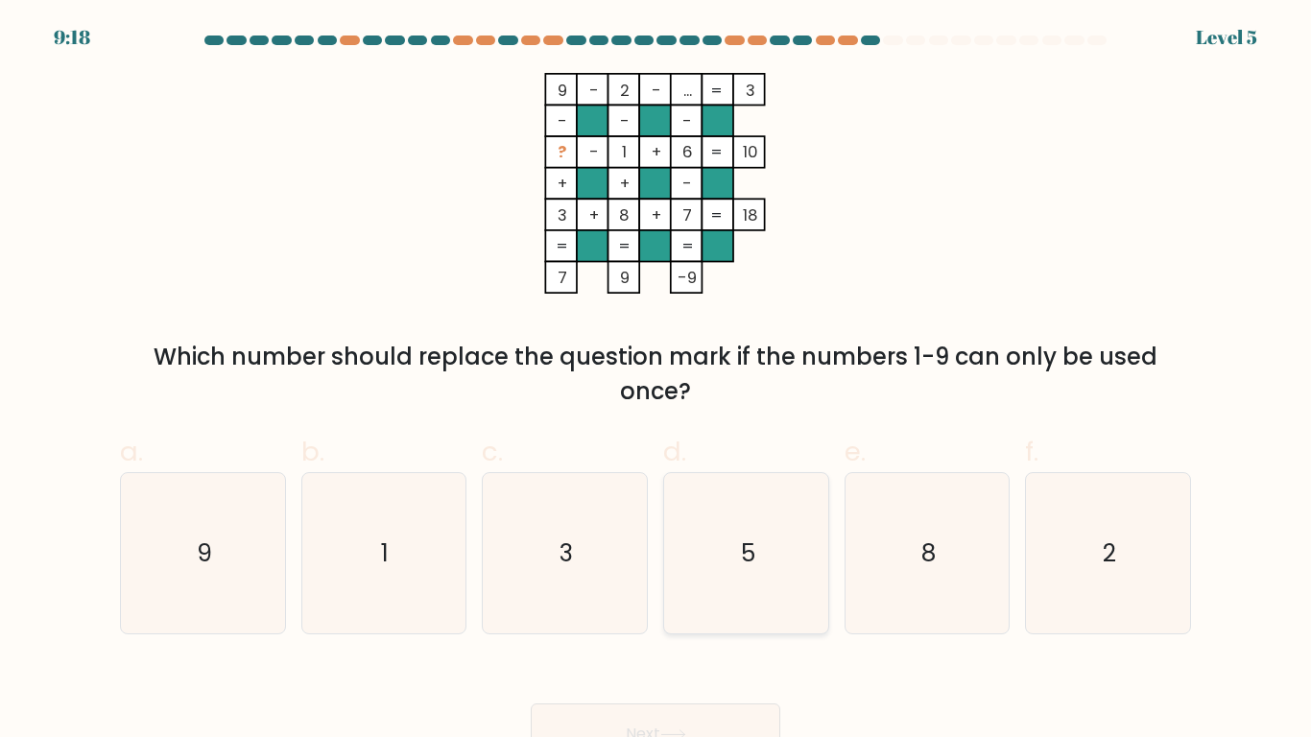
click at [742, 574] on icon "5" at bounding box center [746, 553] width 160 height 160
click at [656, 381] on input "d. 5" at bounding box center [656, 375] width 1 height 12
radio input "true"
click at [531, 574] on button "Next" at bounding box center [656, 734] width 250 height 61
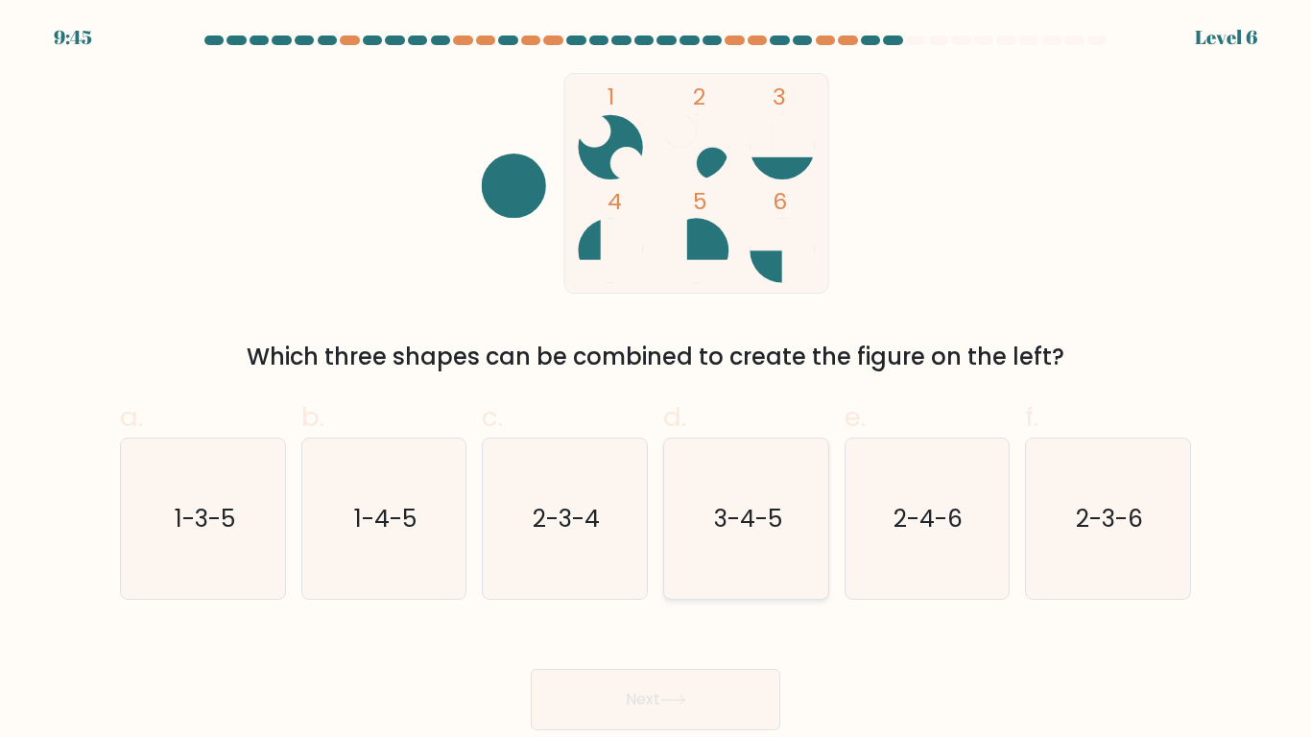
click at [739, 549] on icon "3-4-5" at bounding box center [746, 519] width 160 height 160
click at [656, 381] on input "d. 3-4-5" at bounding box center [656, 375] width 1 height 12
radio input "true"
click at [531, 574] on button "Next" at bounding box center [656, 699] width 250 height 61
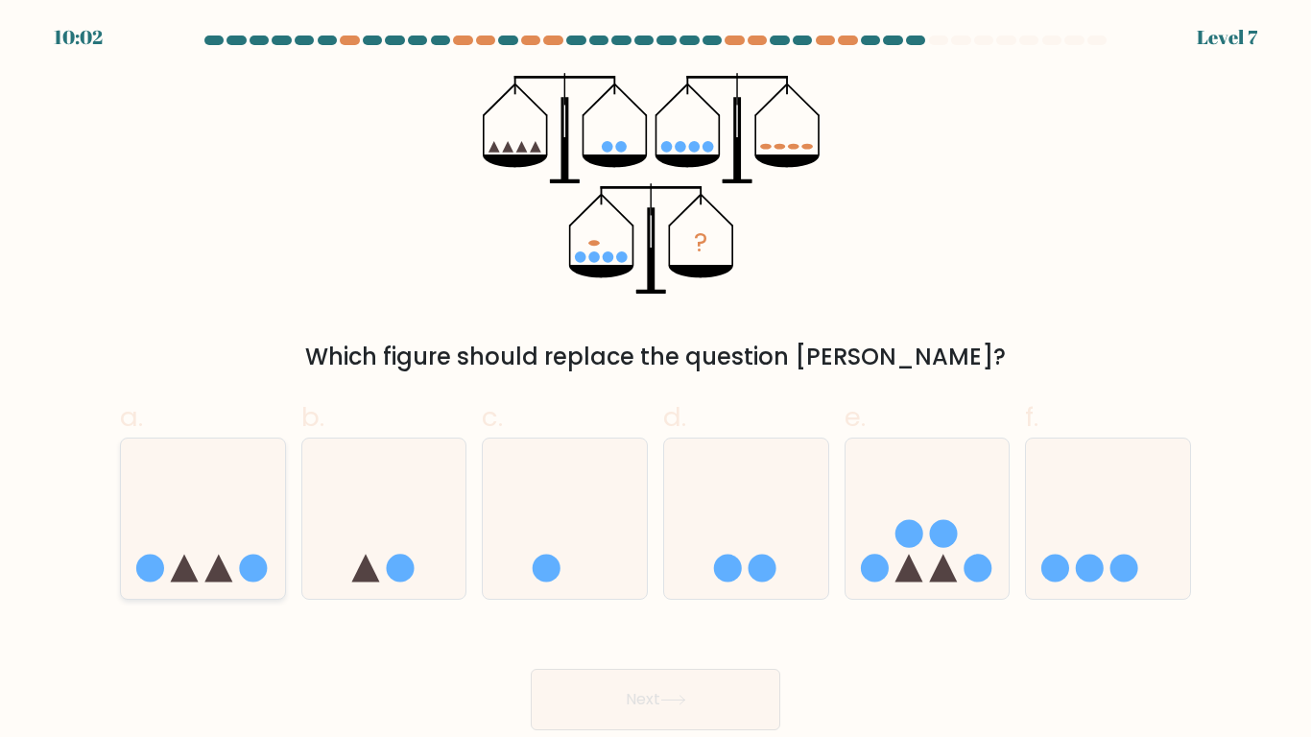
click at [179, 563] on icon at bounding box center [185, 568] width 28 height 28
click at [656, 381] on input "a." at bounding box center [656, 375] width 1 height 12
radio input "true"
click at [531, 574] on button "Next" at bounding box center [656, 699] width 250 height 61
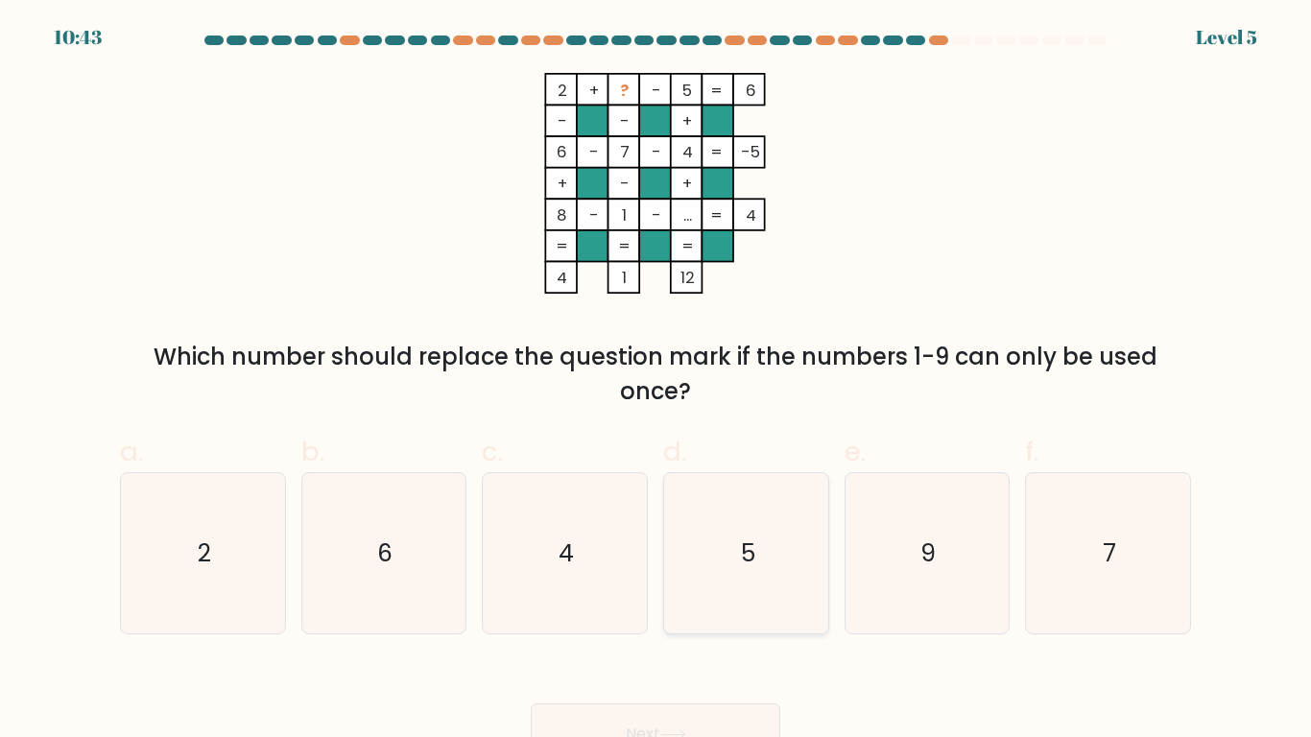
click at [772, 574] on icon "5" at bounding box center [746, 553] width 160 height 160
click at [656, 381] on input "d. 5" at bounding box center [656, 375] width 1 height 12
radio input "true"
click at [531, 574] on button "Next" at bounding box center [656, 734] width 250 height 61
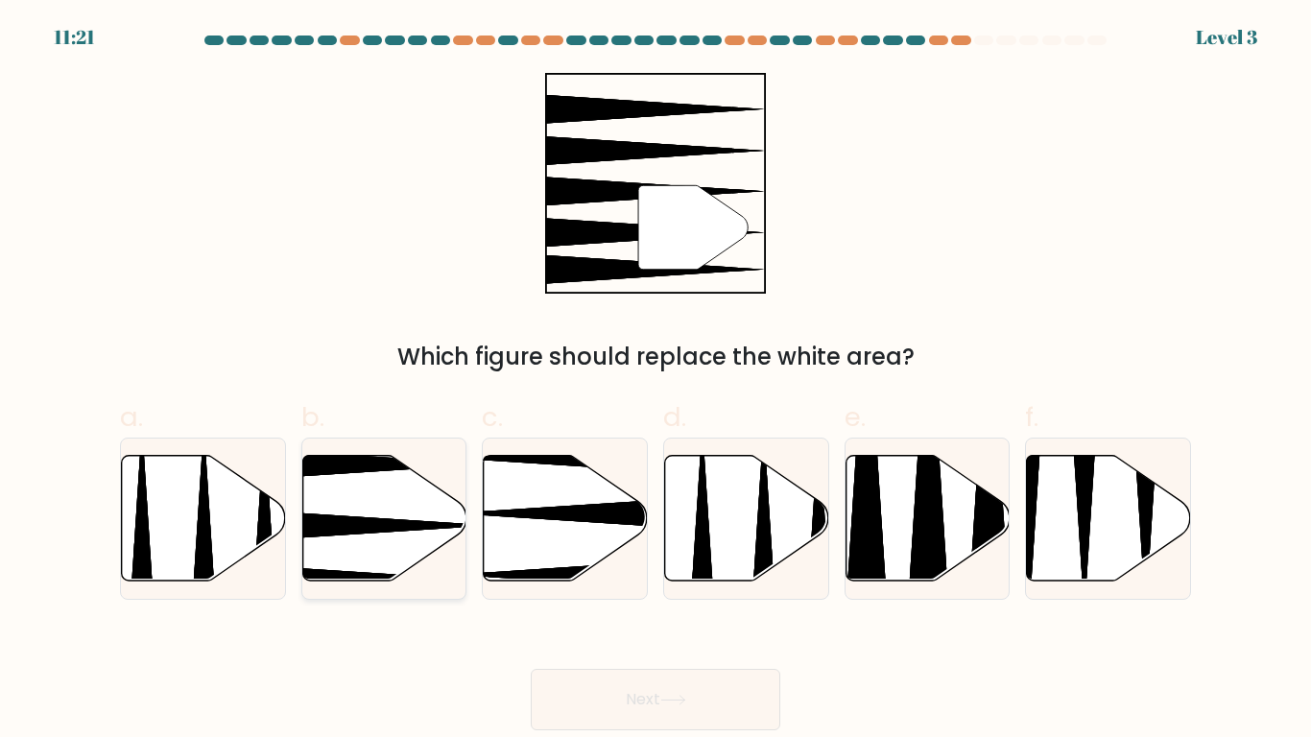
click at [398, 517] on icon at bounding box center [384, 518] width 164 height 126
click at [656, 381] on input "b." at bounding box center [656, 375] width 1 height 12
radio input "true"
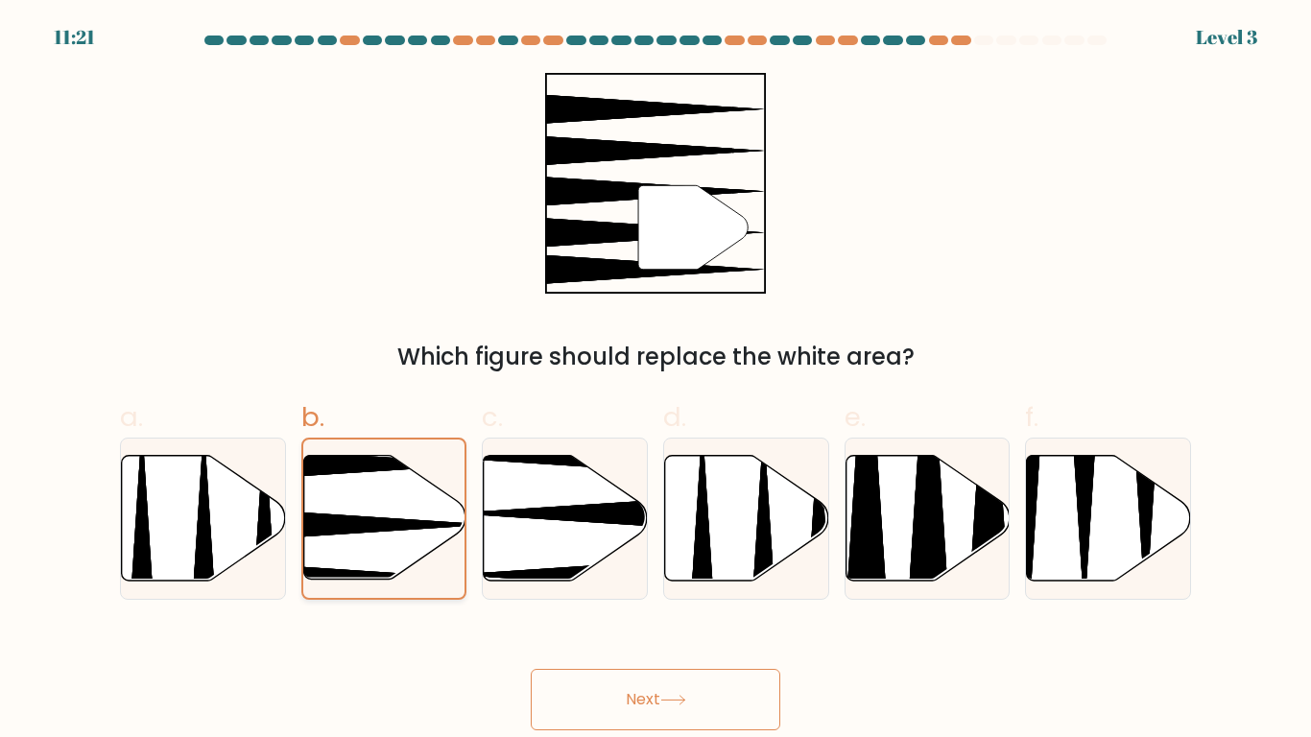
click at [531, 574] on button "Next" at bounding box center [656, 699] width 250 height 61
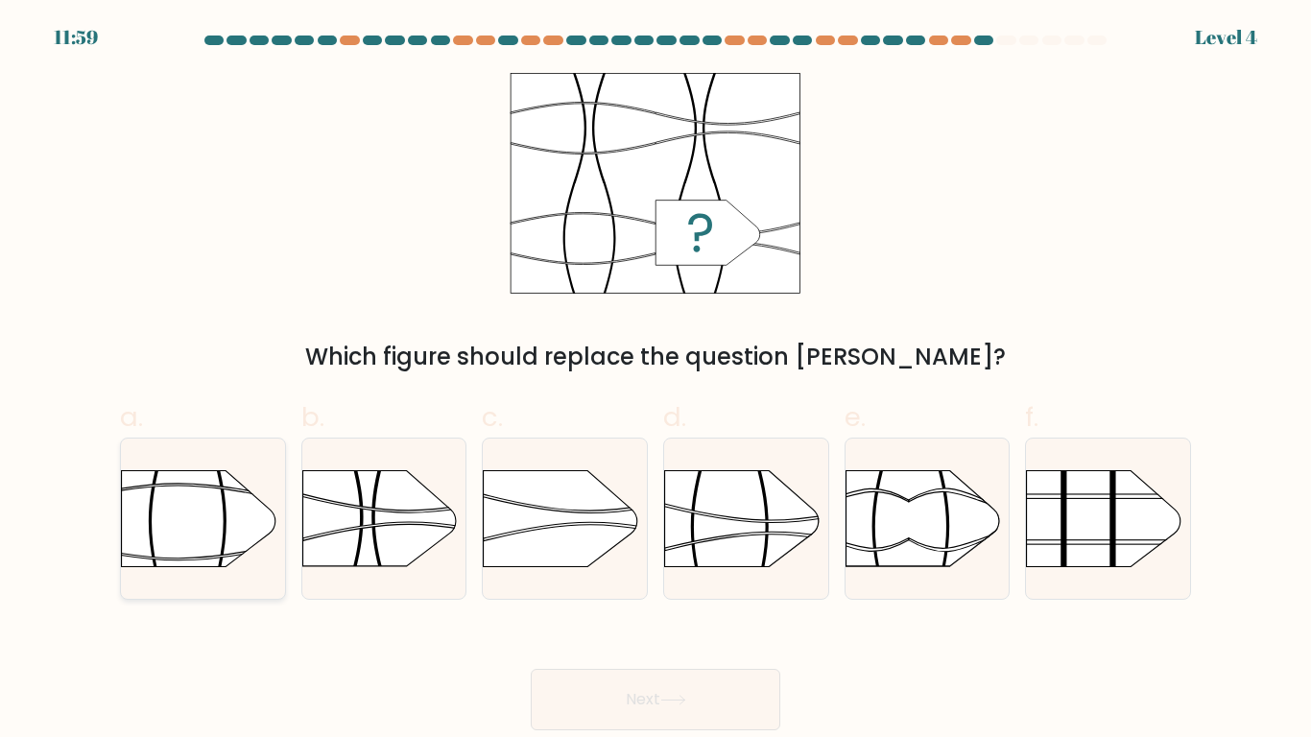
click at [181, 555] on rect at bounding box center [284, 440] width 426 height 324
click at [656, 381] on input "a." at bounding box center [656, 375] width 1 height 12
radio input "true"
click at [531, 574] on button "Next" at bounding box center [656, 699] width 250 height 61
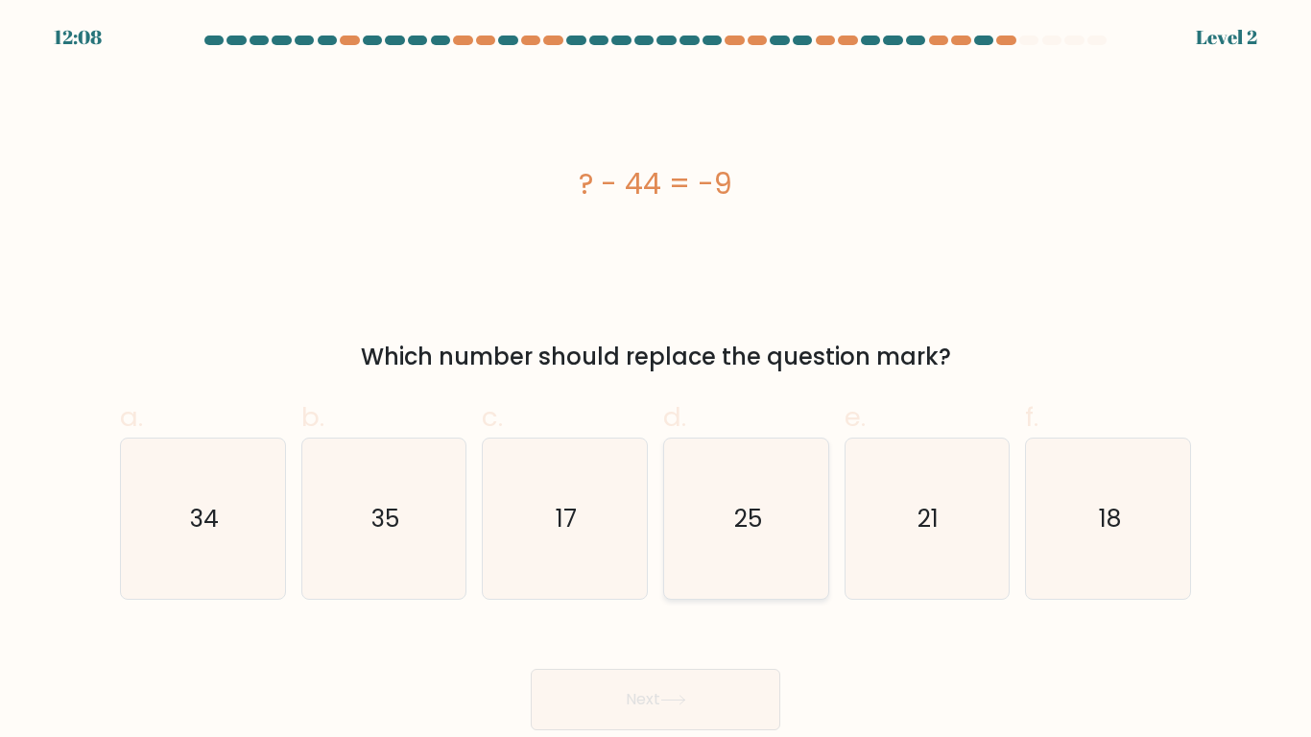
click at [675, 456] on icon "25" at bounding box center [746, 519] width 160 height 160
click at [656, 381] on input "d. 25" at bounding box center [656, 375] width 1 height 12
radio input "true"
click at [531, 574] on button "Next" at bounding box center [656, 699] width 250 height 61
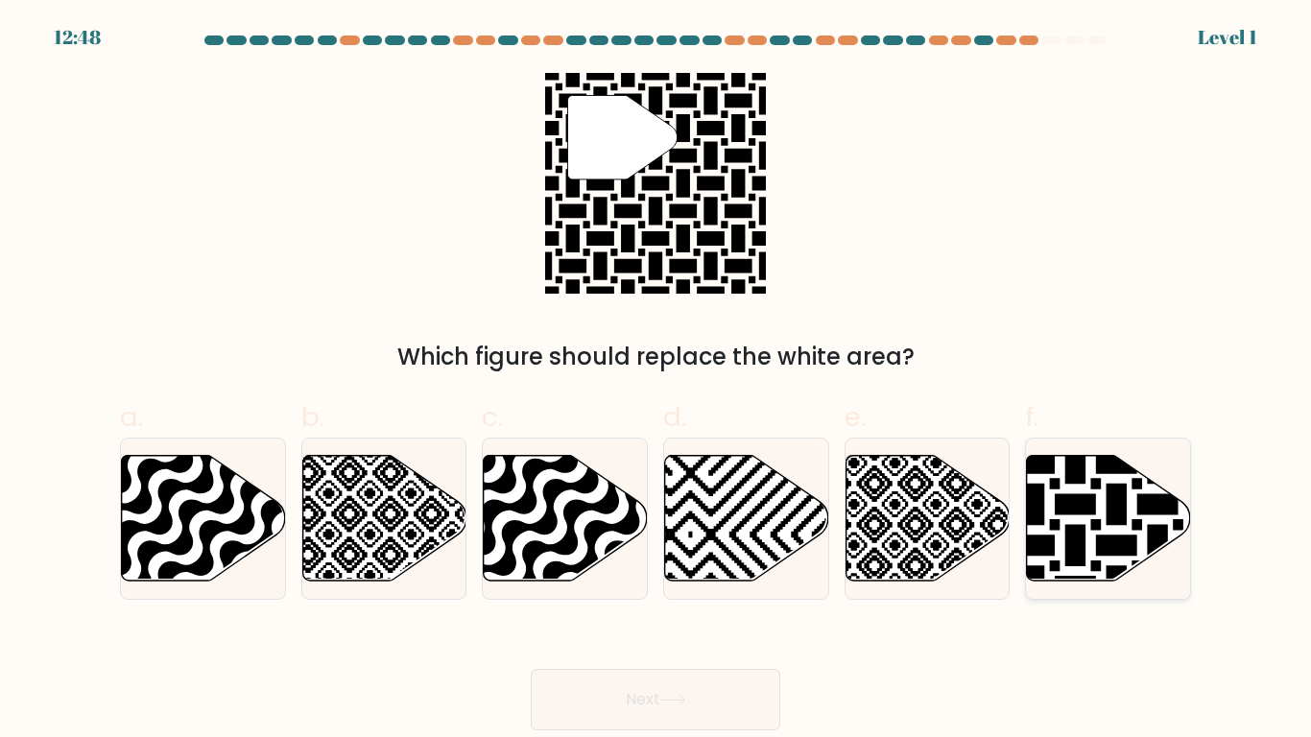
click at [1123, 536] on icon at bounding box center [1158, 586] width 330 height 330
click at [656, 381] on input "f." at bounding box center [656, 375] width 1 height 12
radio input "true"
click at [531, 574] on button "Next" at bounding box center [656, 699] width 250 height 61
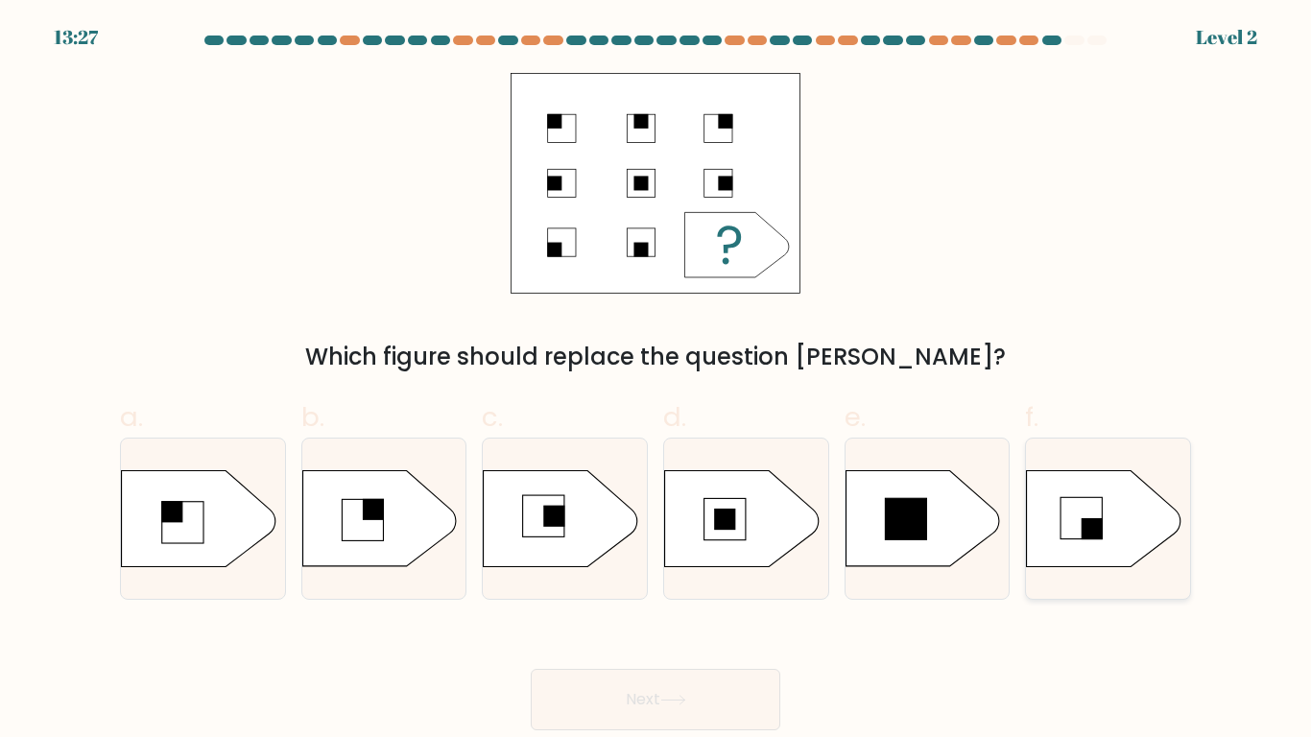
click at [1067, 532] on rect at bounding box center [1081, 517] width 41 height 41
click at [656, 381] on input "f." at bounding box center [656, 375] width 1 height 12
radio input "true"
click at [531, 574] on button "Next" at bounding box center [656, 699] width 250 height 61
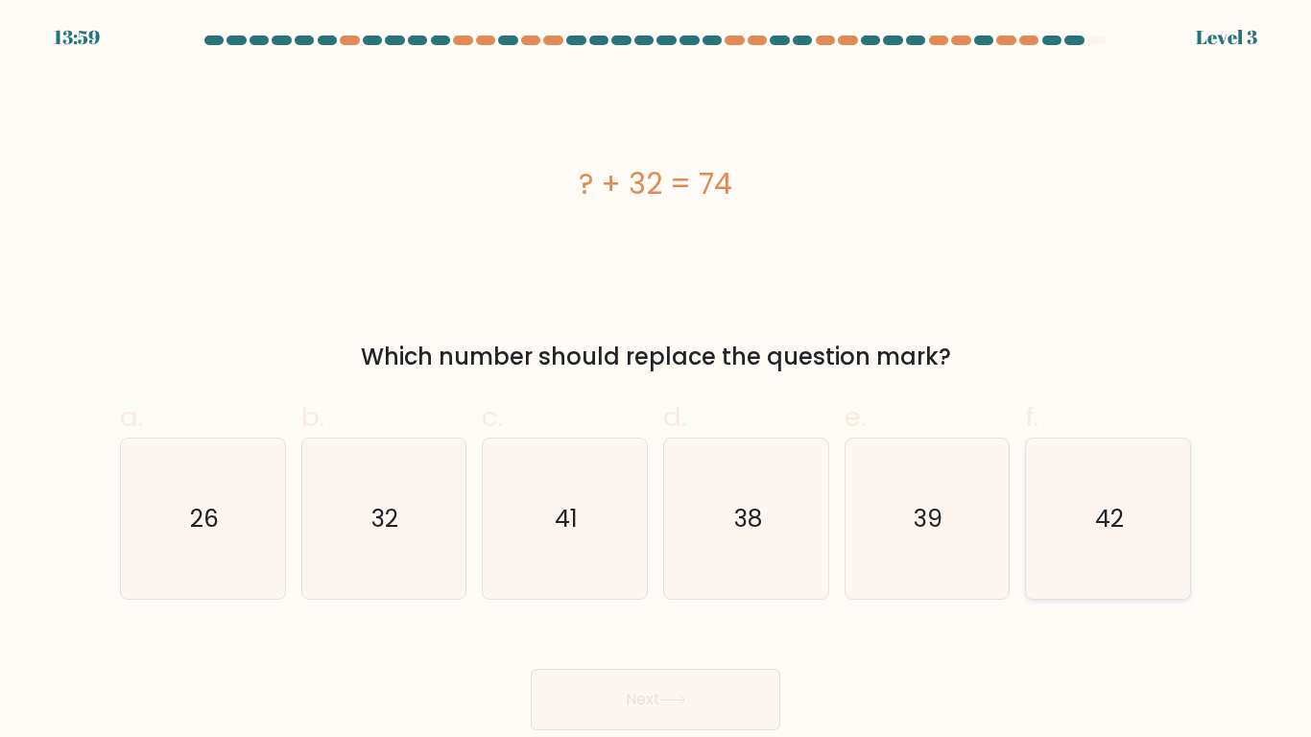
click at [1076, 478] on icon "42" at bounding box center [1108, 519] width 160 height 160
click at [656, 381] on input "f. 42" at bounding box center [656, 375] width 1 height 12
radio input "true"
click at [531, 574] on button "Next" at bounding box center [656, 699] width 250 height 61
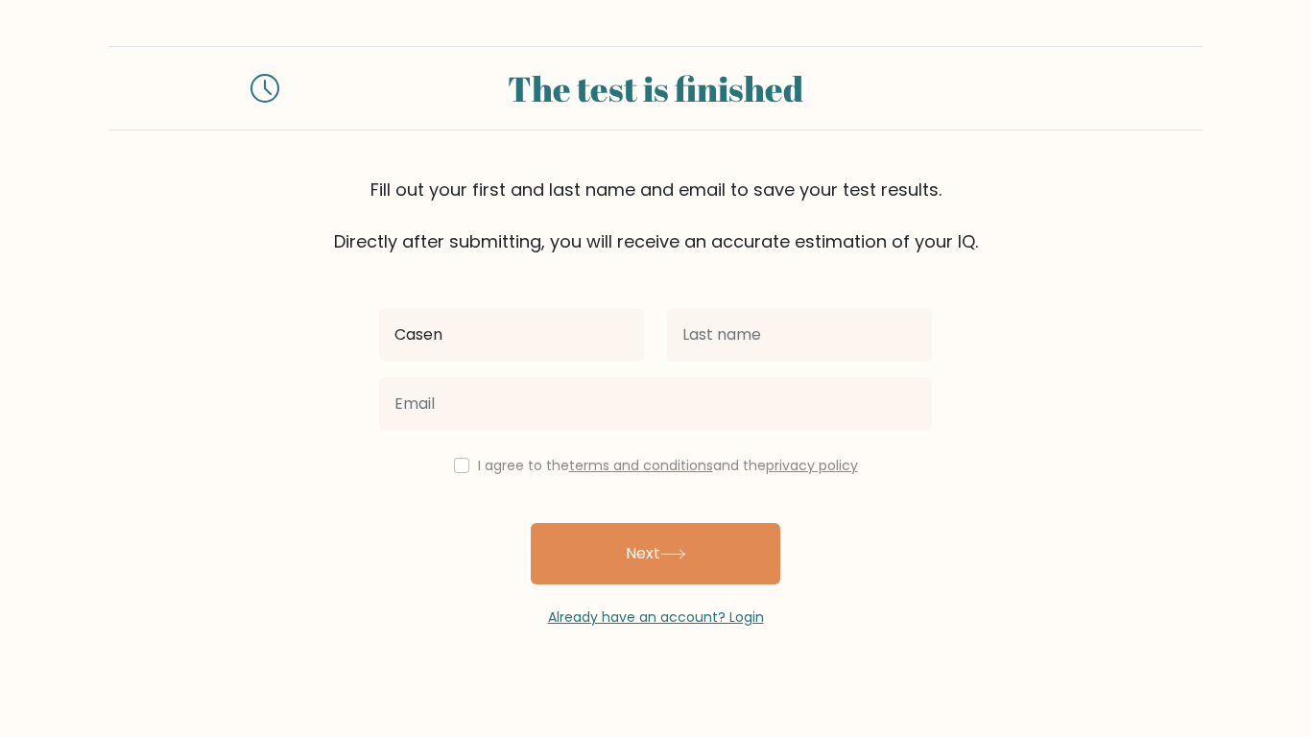
type input "Casen"
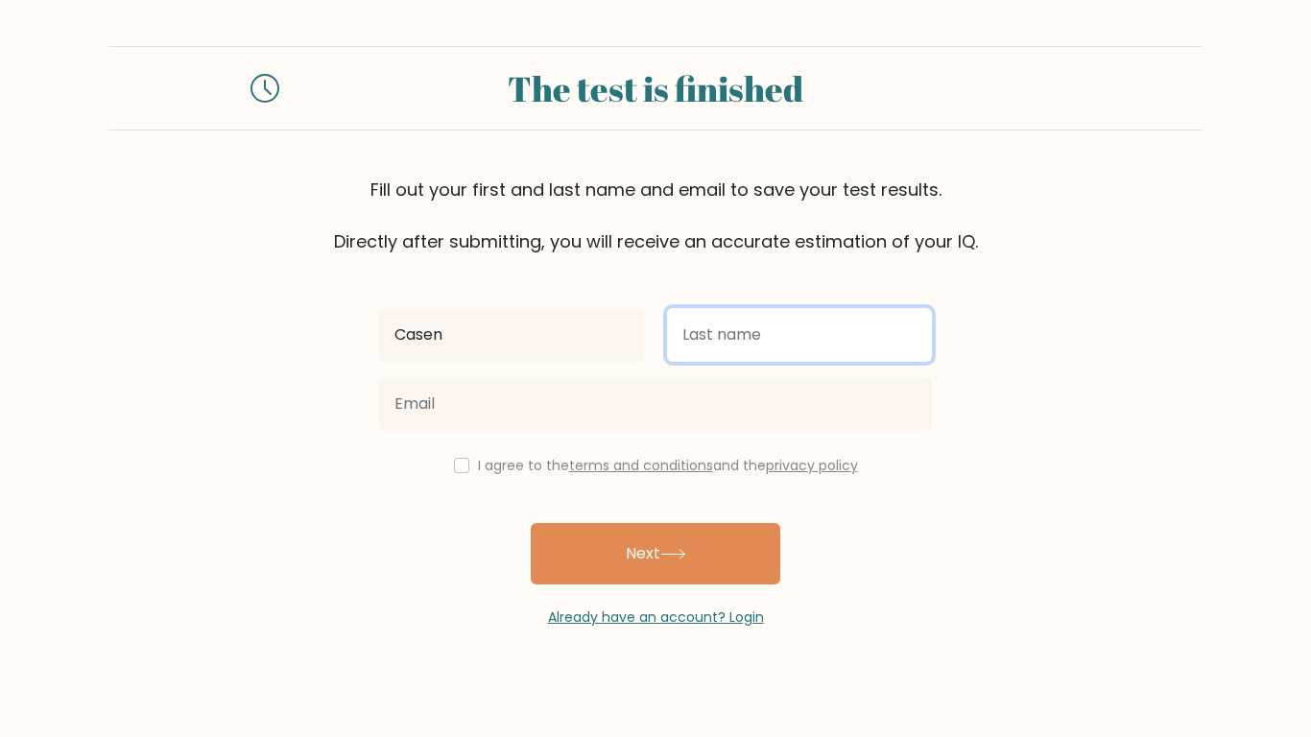
click at [897, 334] on input "text" at bounding box center [799, 335] width 265 height 54
type input "[PERSON_NAME]"
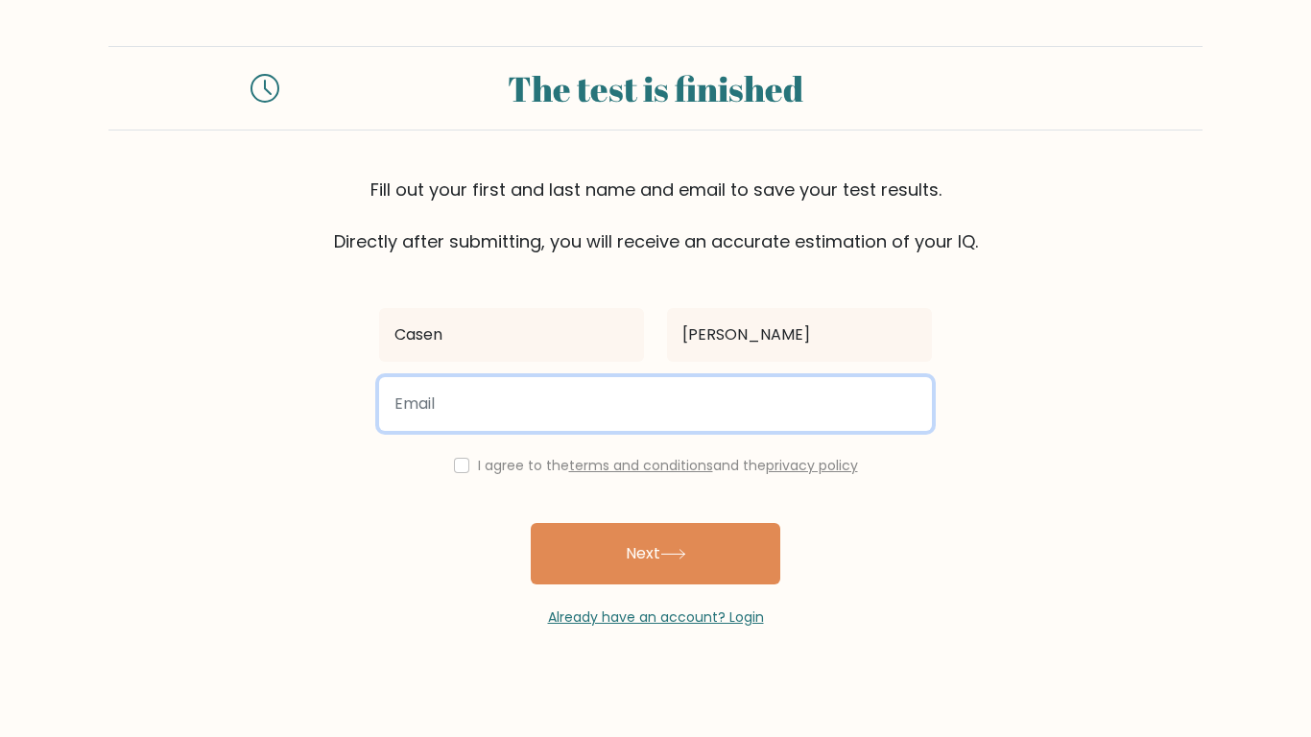
click at [860, 389] on input "email" at bounding box center [655, 404] width 553 height 54
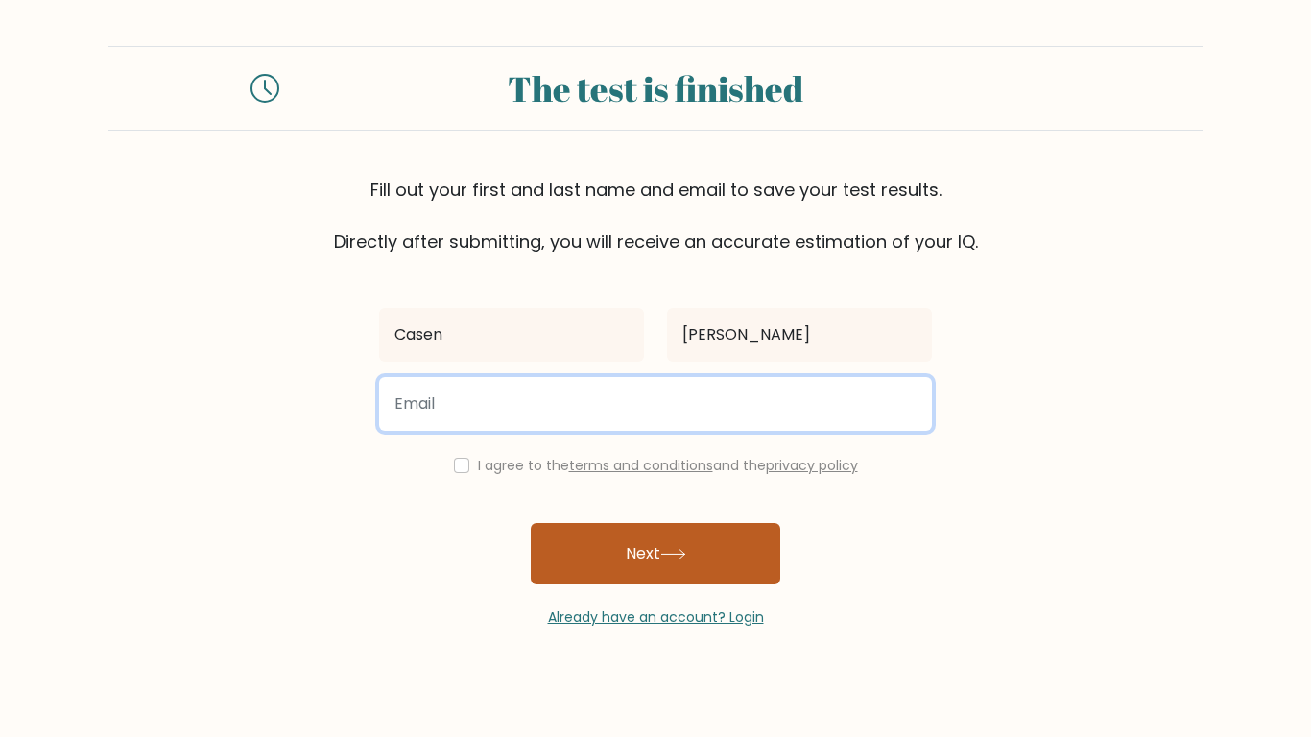
type input "Casen.Ada29@elkinsdistrict.org"
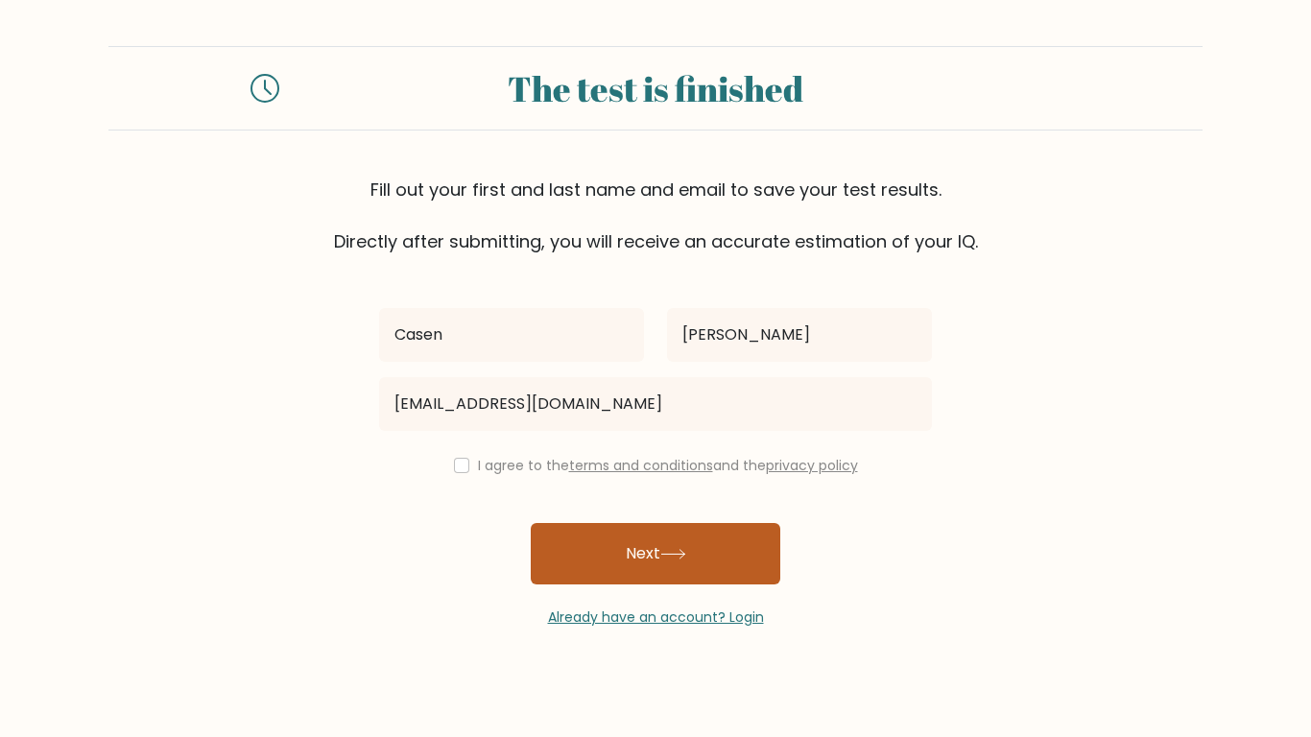
click at [596, 549] on button "Next" at bounding box center [656, 553] width 250 height 61
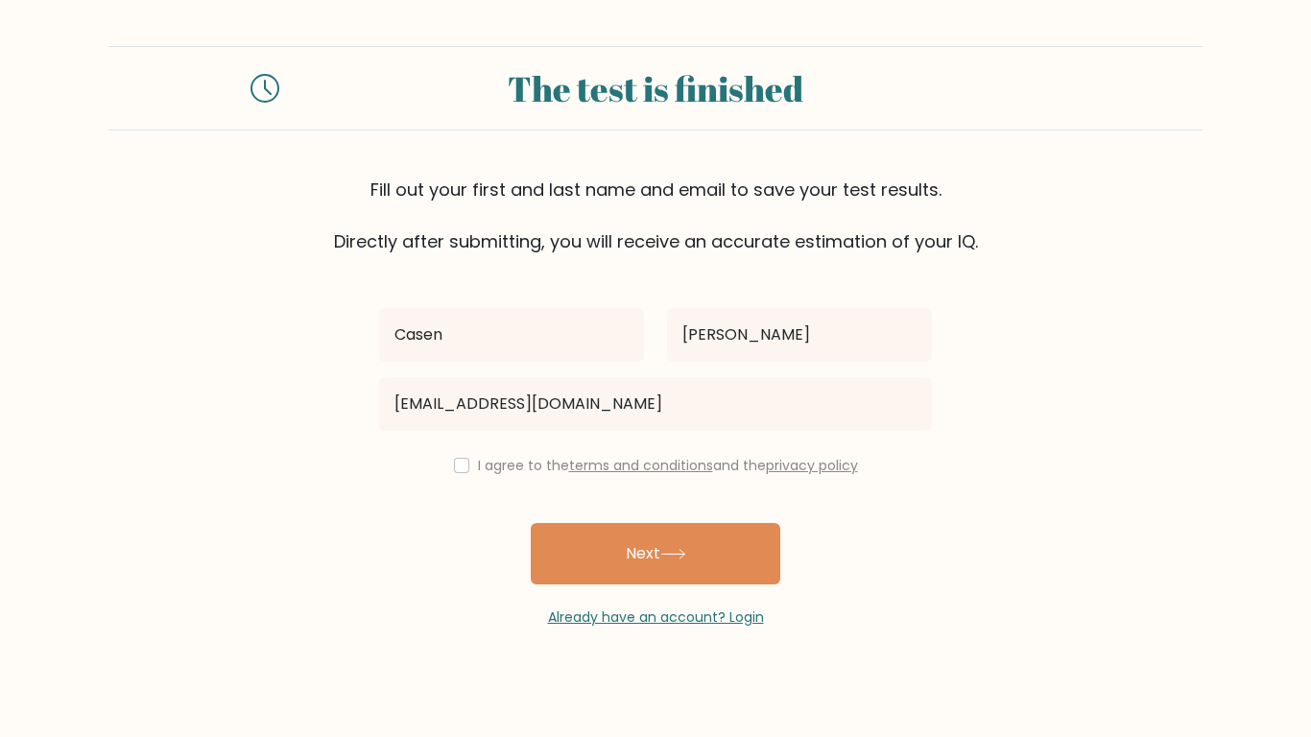
click at [490, 464] on label "I agree to the terms and conditions and the privacy policy" at bounding box center [668, 465] width 380 height 19
click at [466, 466] on div "I agree to the terms and conditions and the privacy policy" at bounding box center [656, 465] width 576 height 23
click at [455, 465] on input "checkbox" at bounding box center [461, 465] width 15 height 15
checkbox input "true"
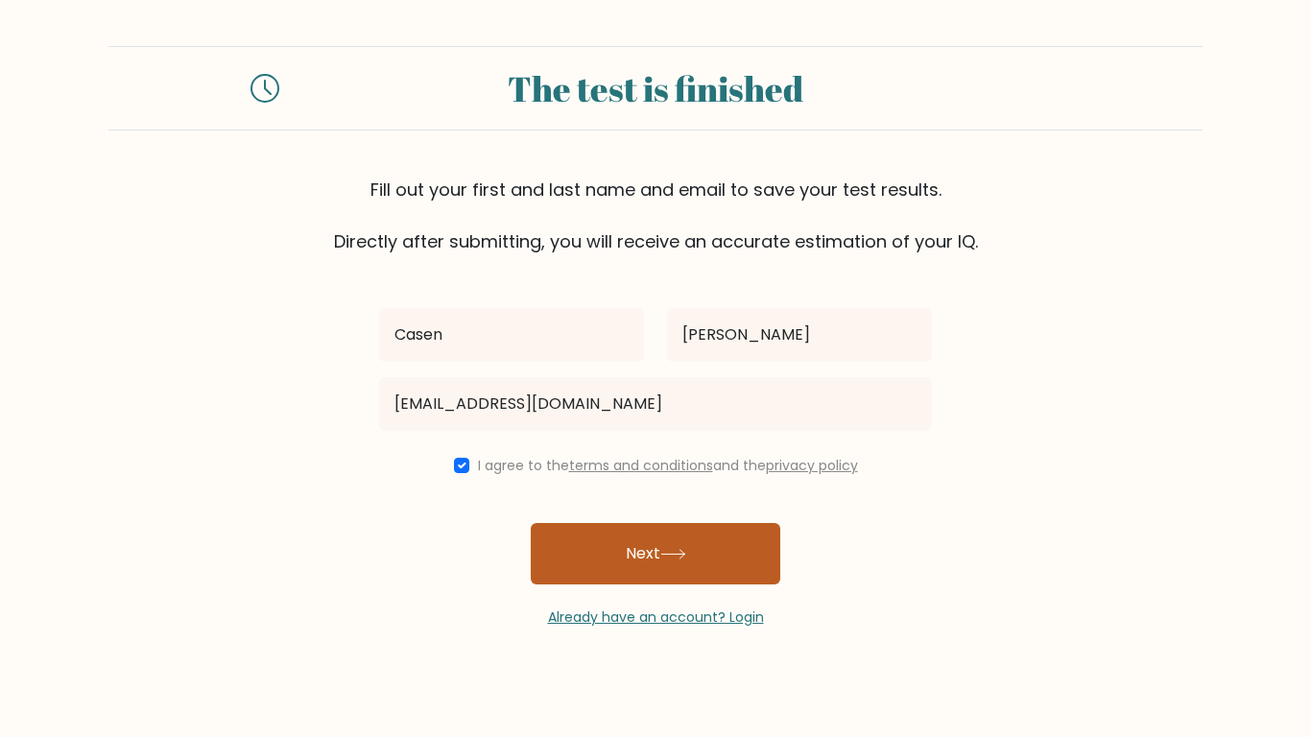
click at [569, 557] on button "Next" at bounding box center [656, 553] width 250 height 61
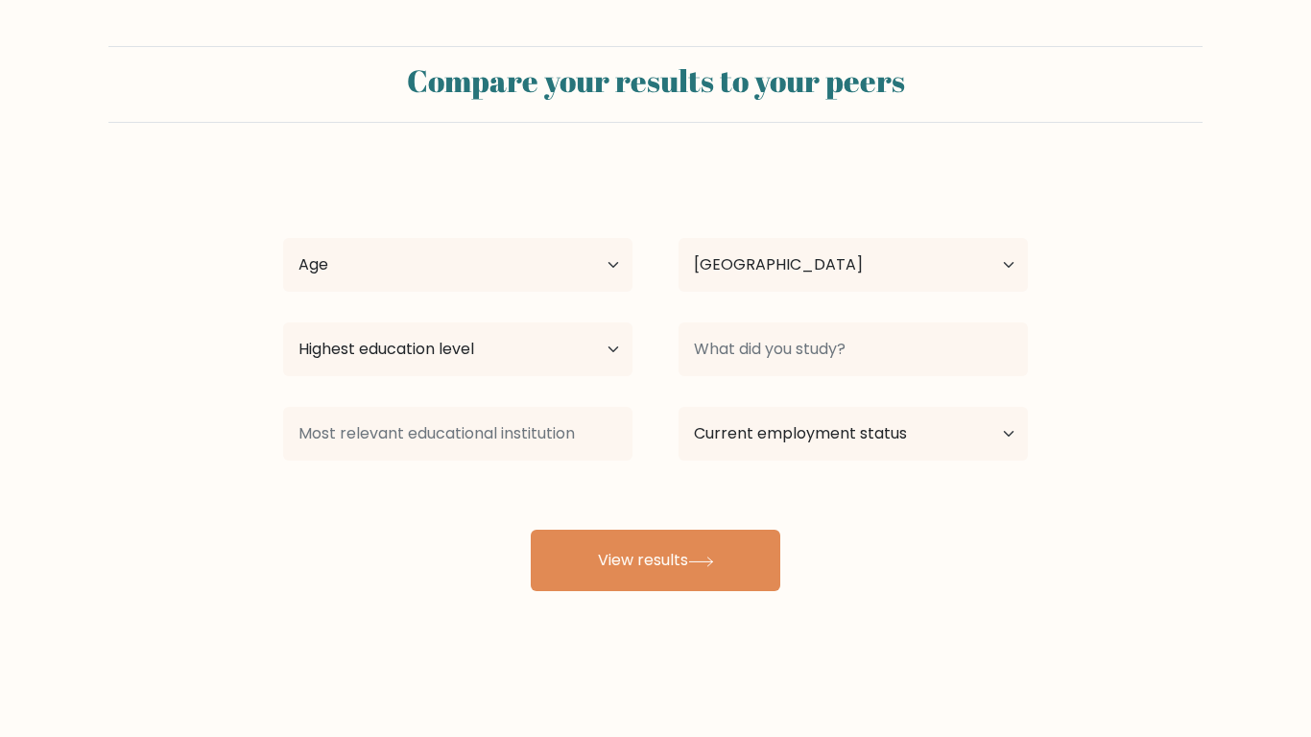
select select "US"
click at [485, 280] on select "Age Under [DEMOGRAPHIC_DATA] [DEMOGRAPHIC_DATA] [DEMOGRAPHIC_DATA] [DEMOGRAPHIC…" at bounding box center [457, 265] width 349 height 54
select select "min_18"
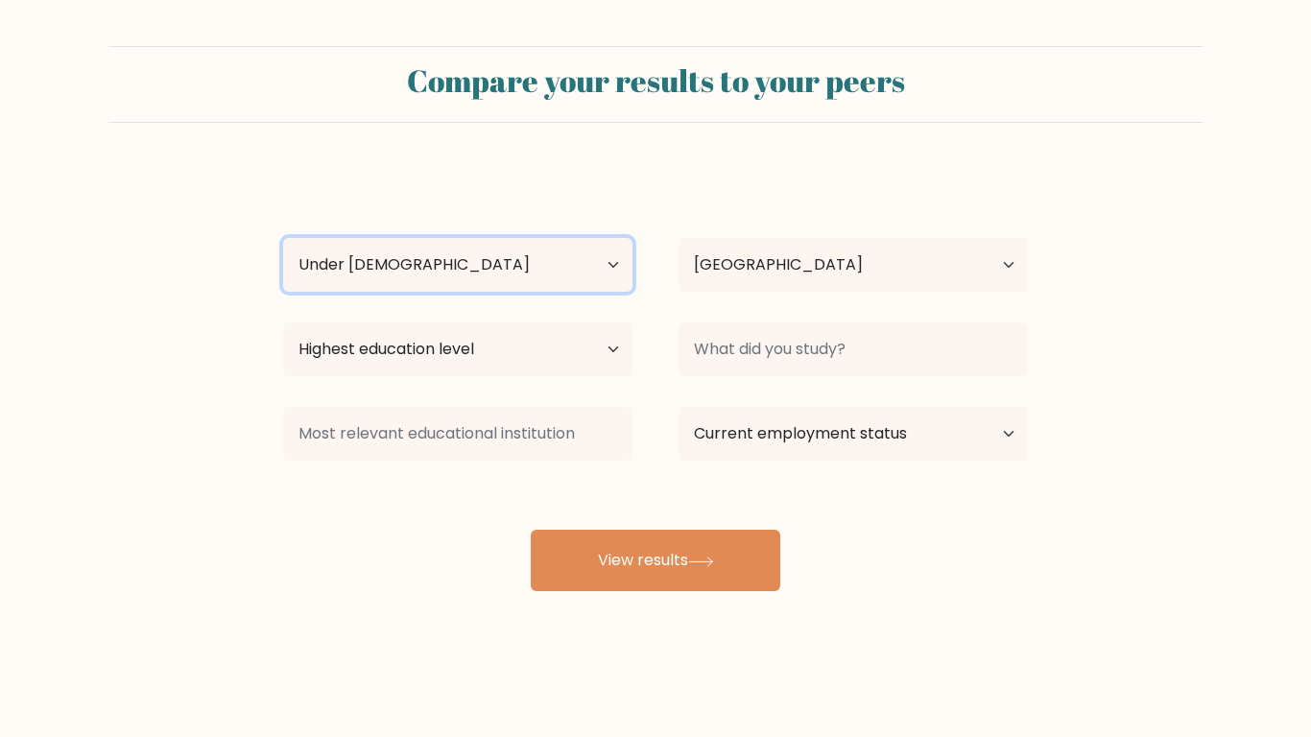
click at [283, 238] on select "Age Under 18 years old 18-24 years old 25-34 years old 35-44 years old 45-54 ye…" at bounding box center [457, 265] width 349 height 54
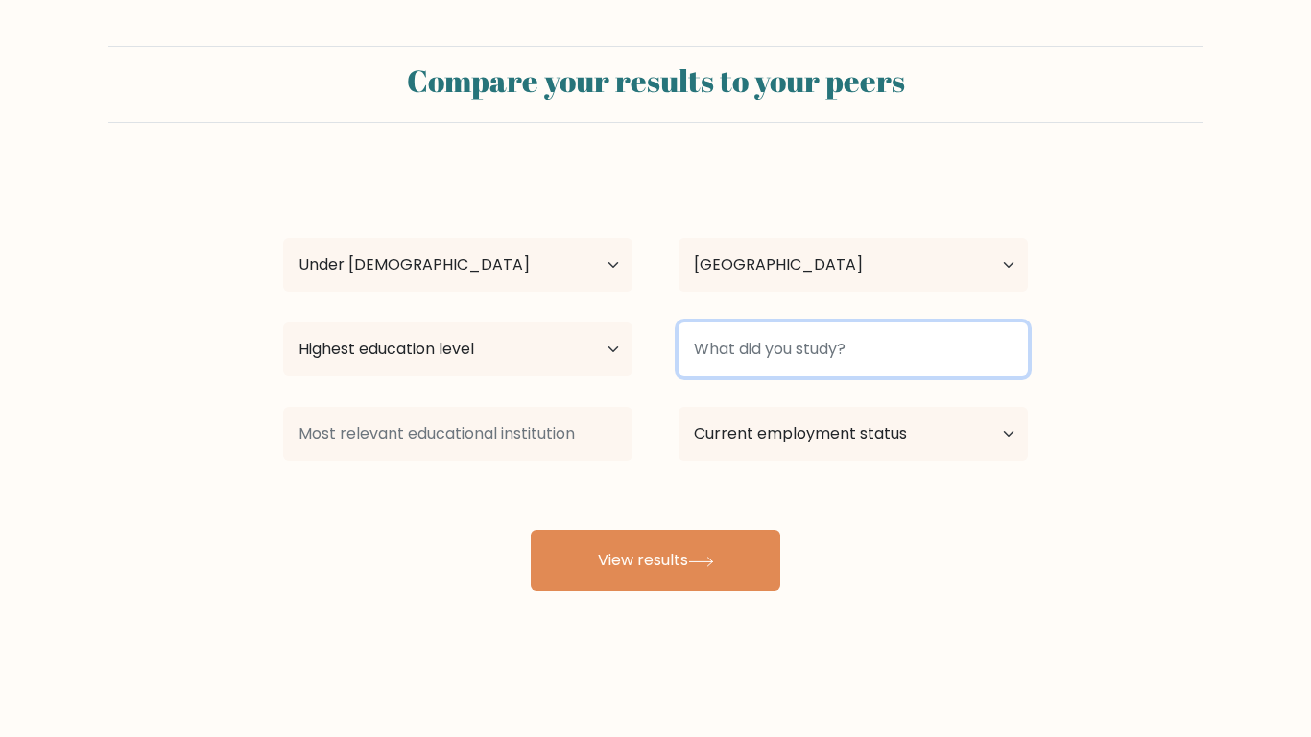
click at [753, 351] on input at bounding box center [853, 349] width 349 height 54
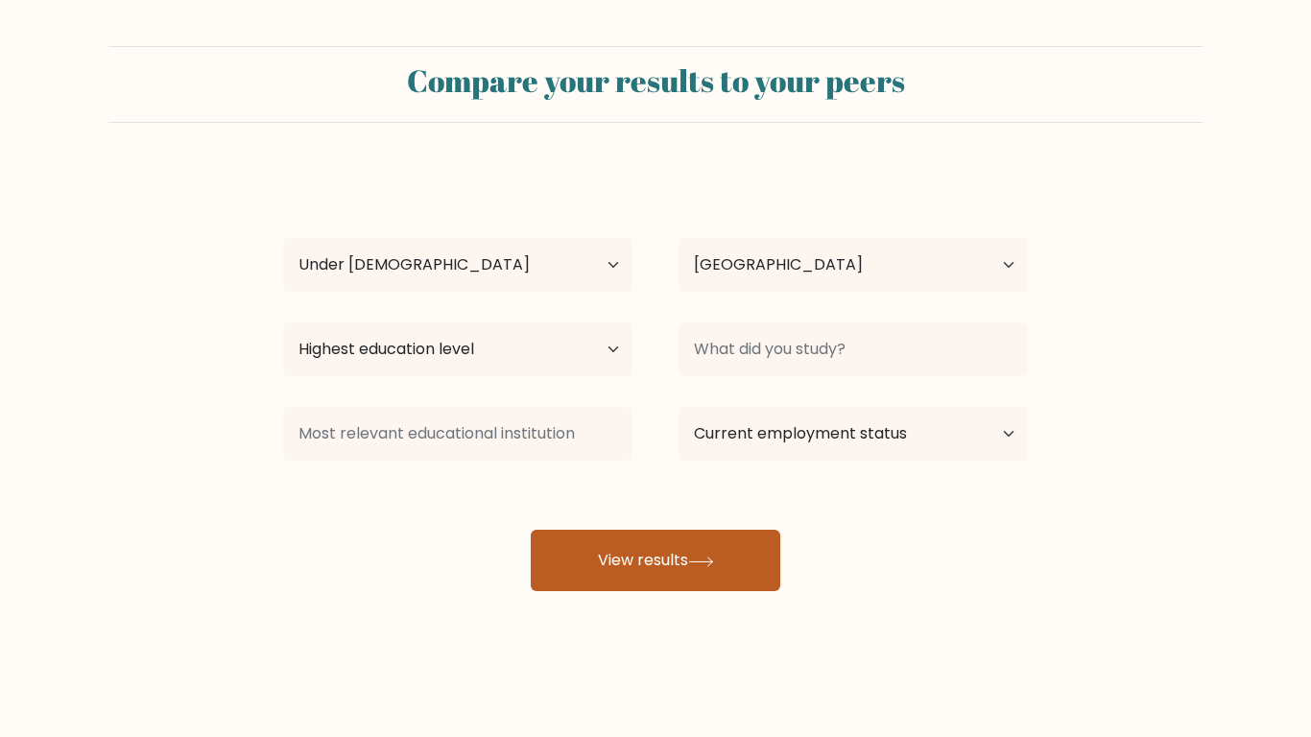
click at [612, 561] on button "View results" at bounding box center [656, 560] width 250 height 61
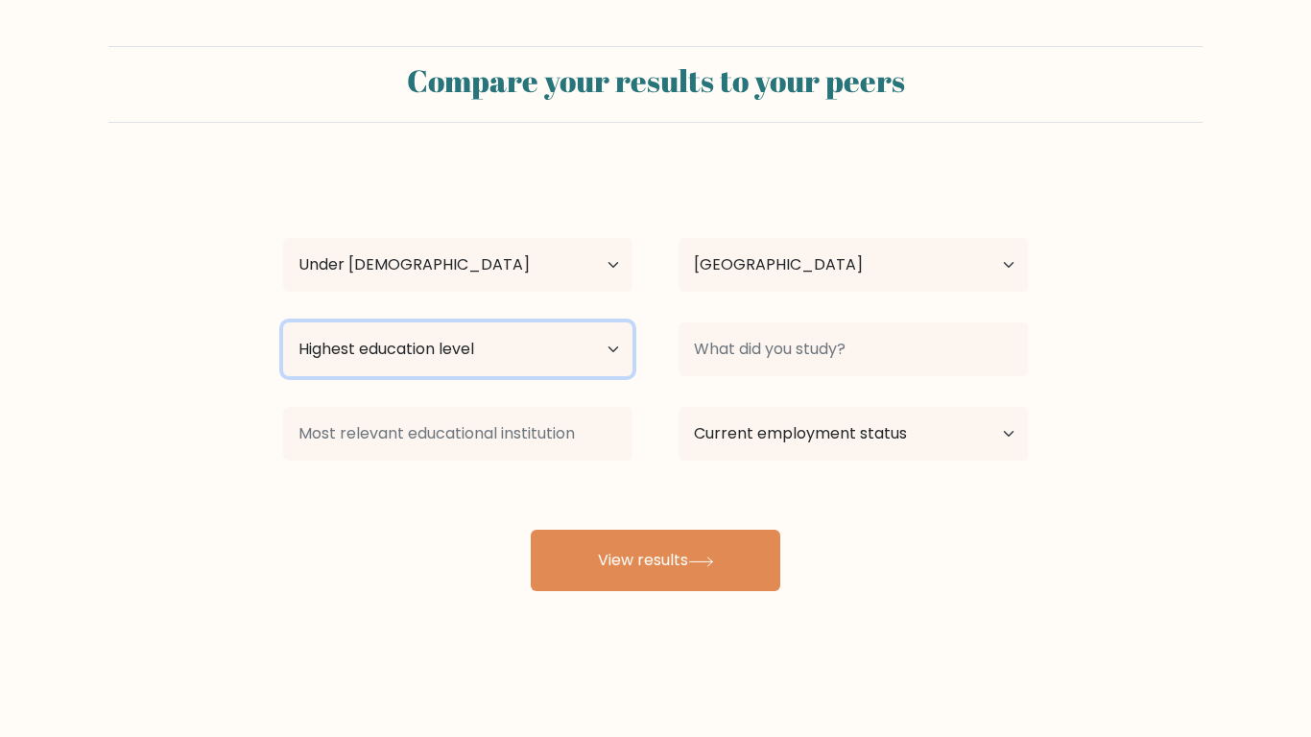
click at [479, 359] on select "Highest education level No schooling Primary Lower Secondary Upper Secondary Oc…" at bounding box center [457, 349] width 349 height 54
select select "lower_secondary"
click at [283, 322] on select "Highest education level No schooling Primary Lower Secondary Upper Secondary Oc…" at bounding box center [457, 349] width 349 height 54
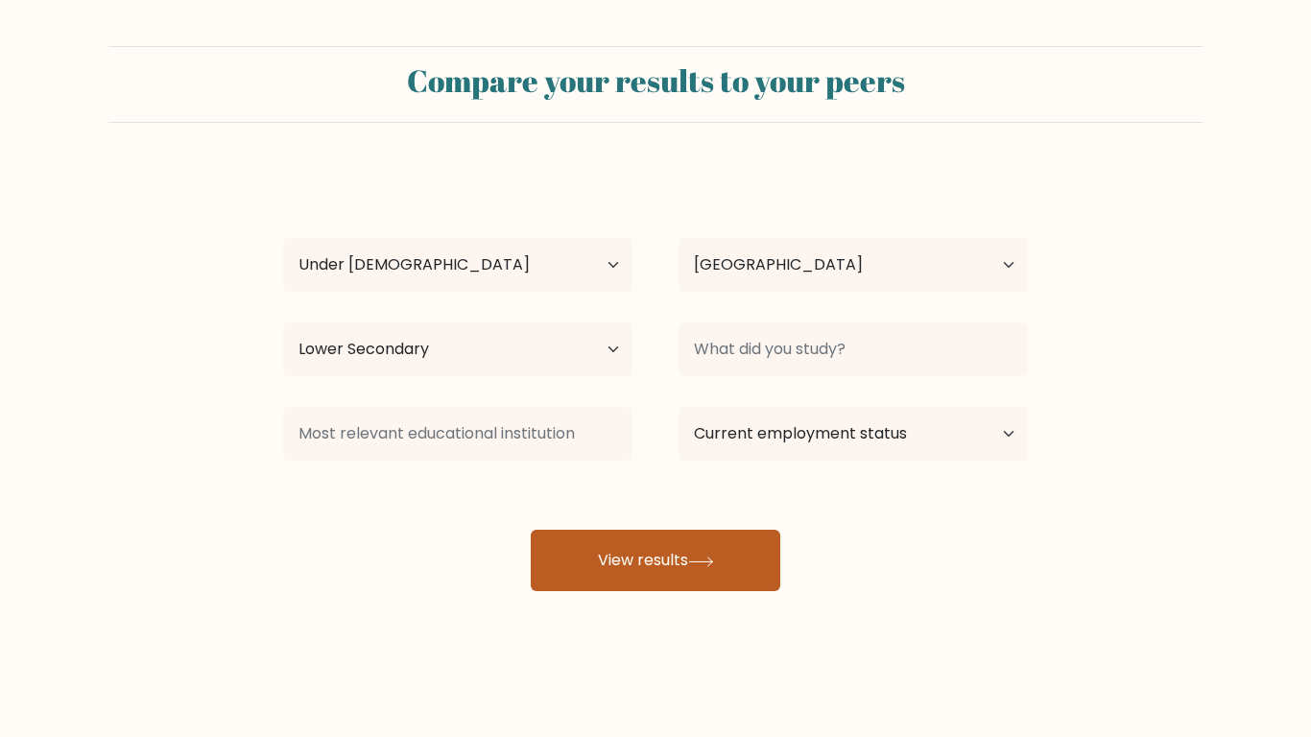
click at [619, 563] on button "View results" at bounding box center [656, 560] width 250 height 61
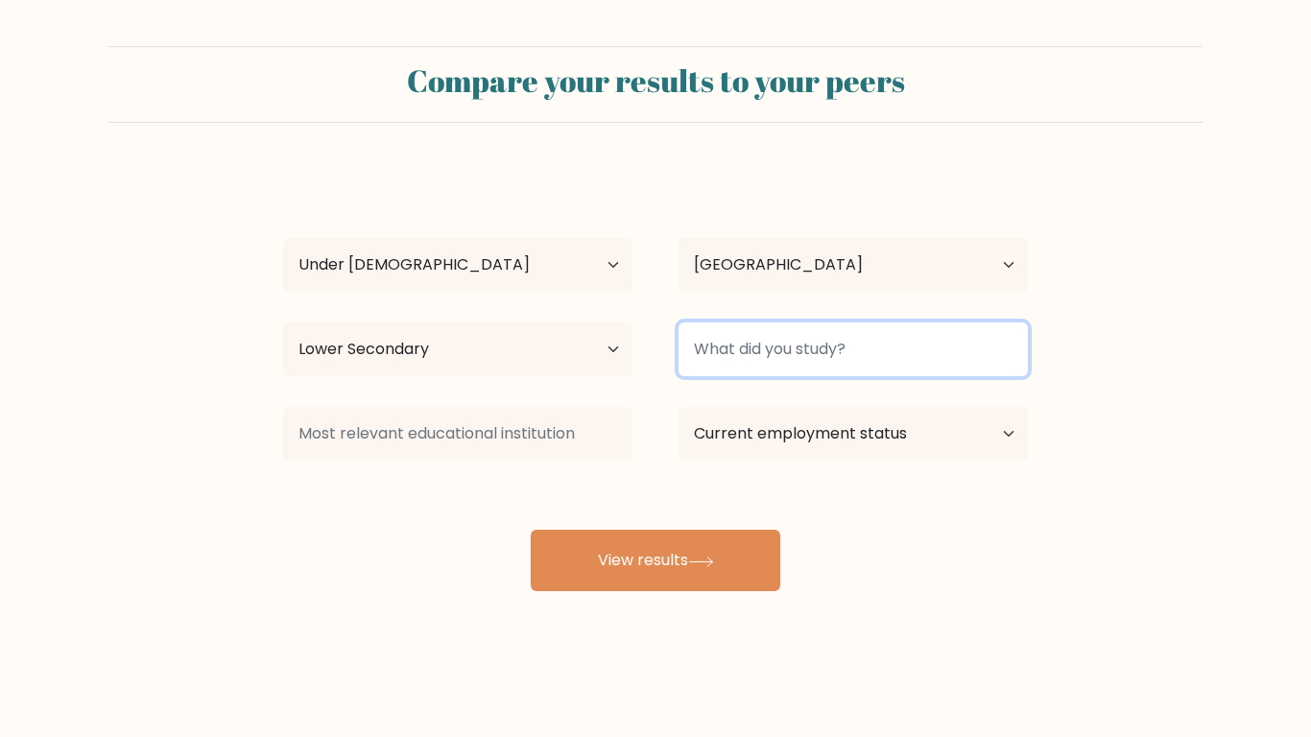
click at [862, 365] on input at bounding box center [853, 349] width 349 height 54
type input "everything"
click at [531, 530] on button "View results" at bounding box center [656, 560] width 250 height 61
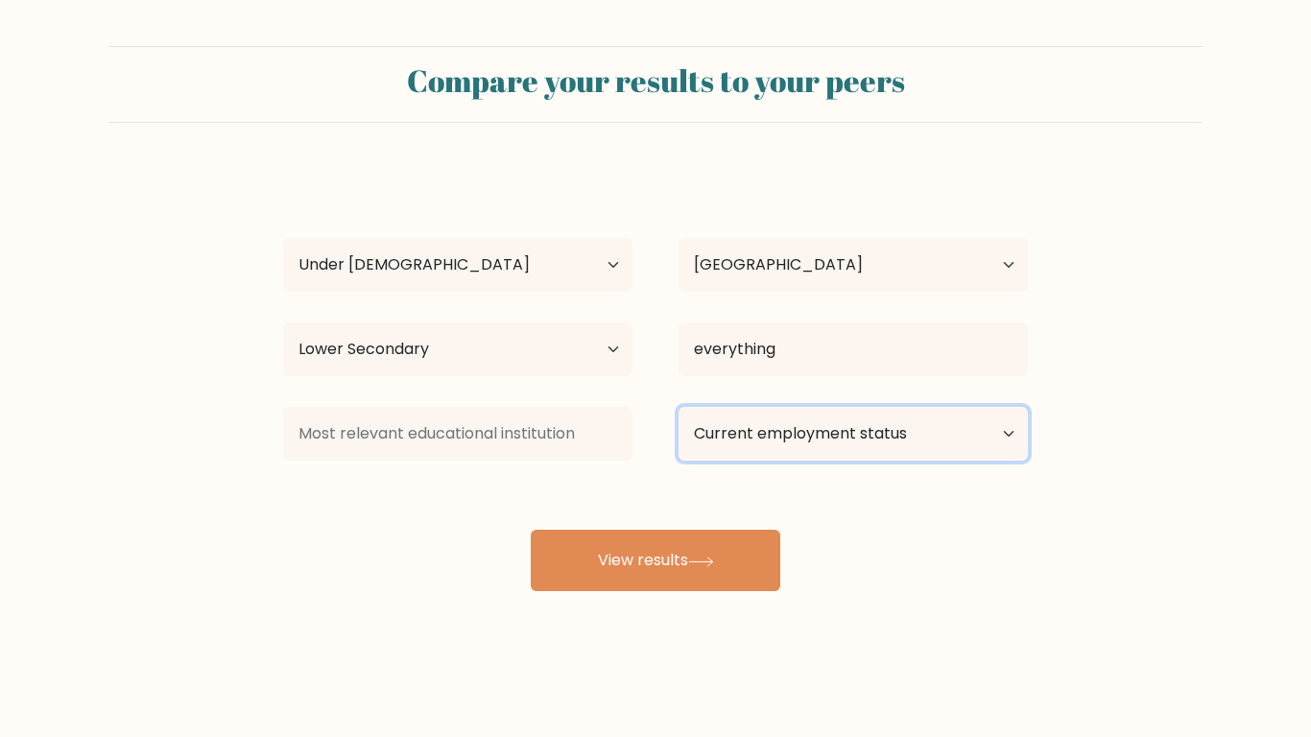
click at [763, 440] on select "Current employment status Employed Student Retired Other / prefer not to answer" at bounding box center [853, 434] width 349 height 54
select select "student"
click at [679, 407] on select "Current employment status Employed Student Retired Other / prefer not to answer" at bounding box center [853, 434] width 349 height 54
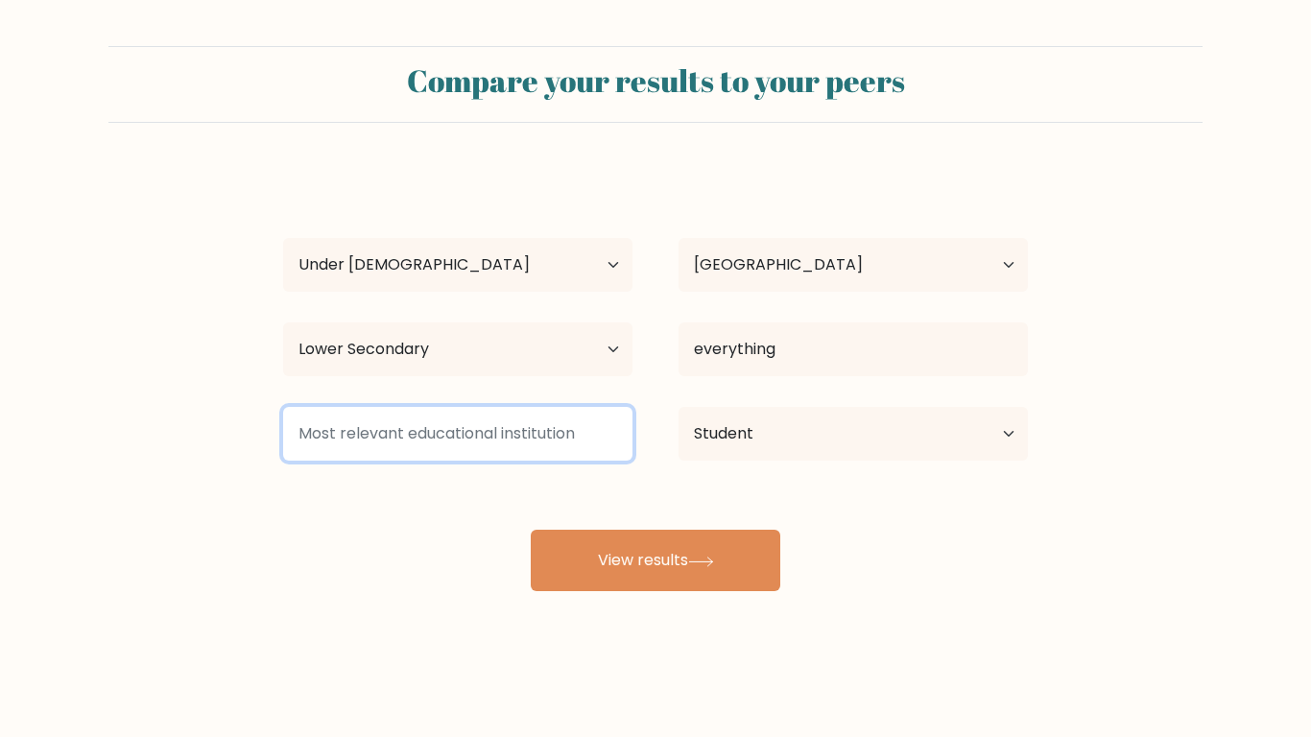
click at [438, 438] on input at bounding box center [457, 434] width 349 height 54
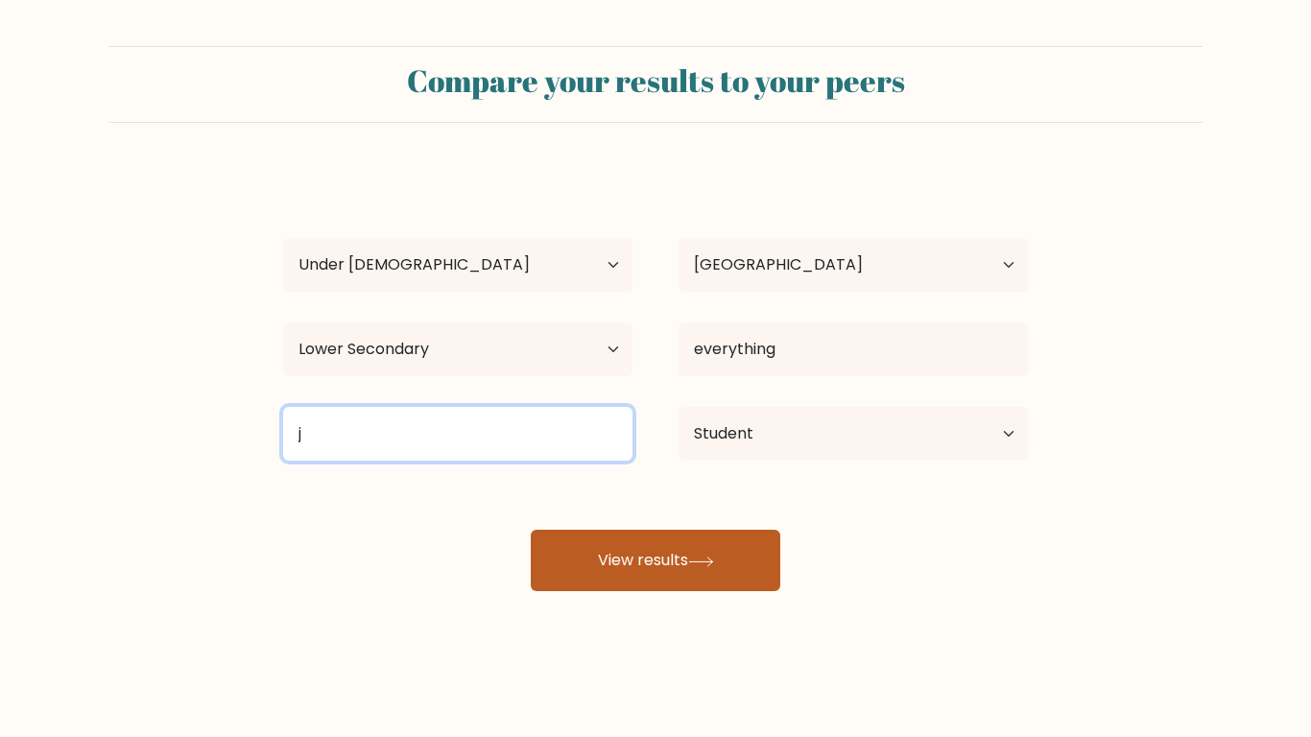
type input "j"
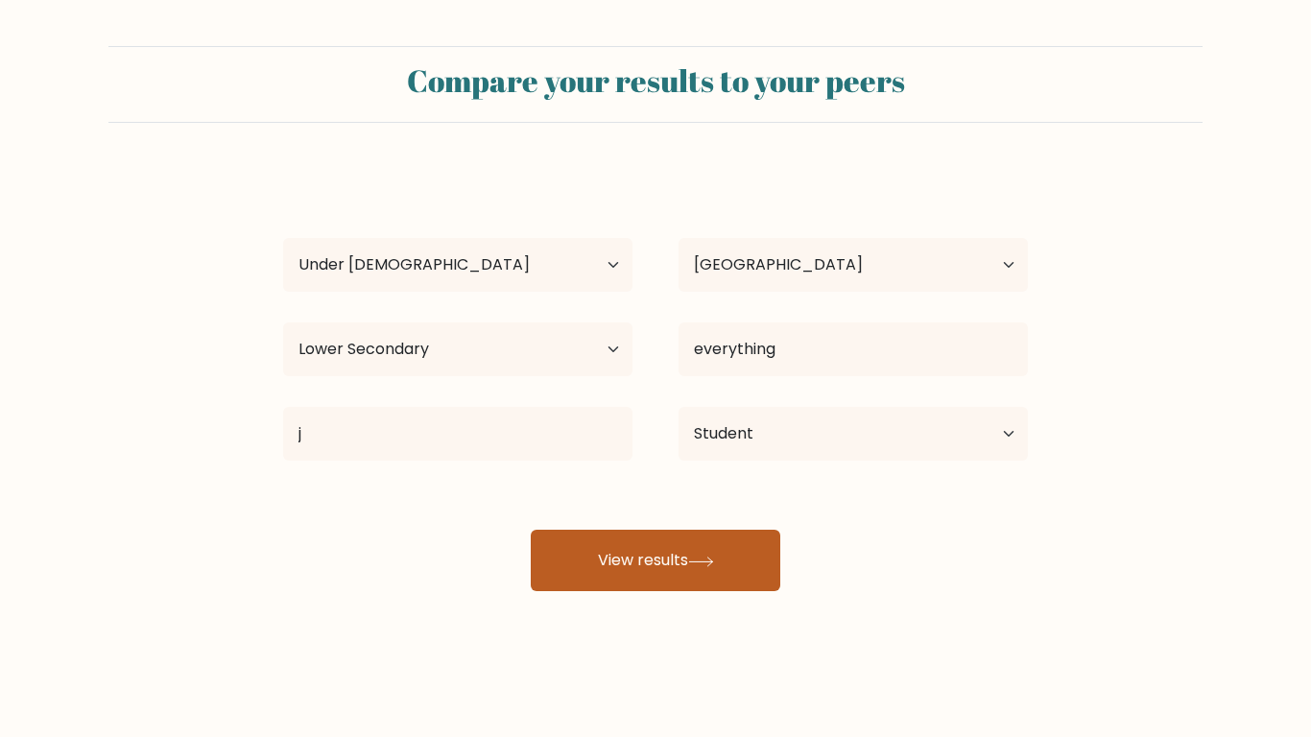
click at [575, 578] on button "View results" at bounding box center [656, 560] width 250 height 61
